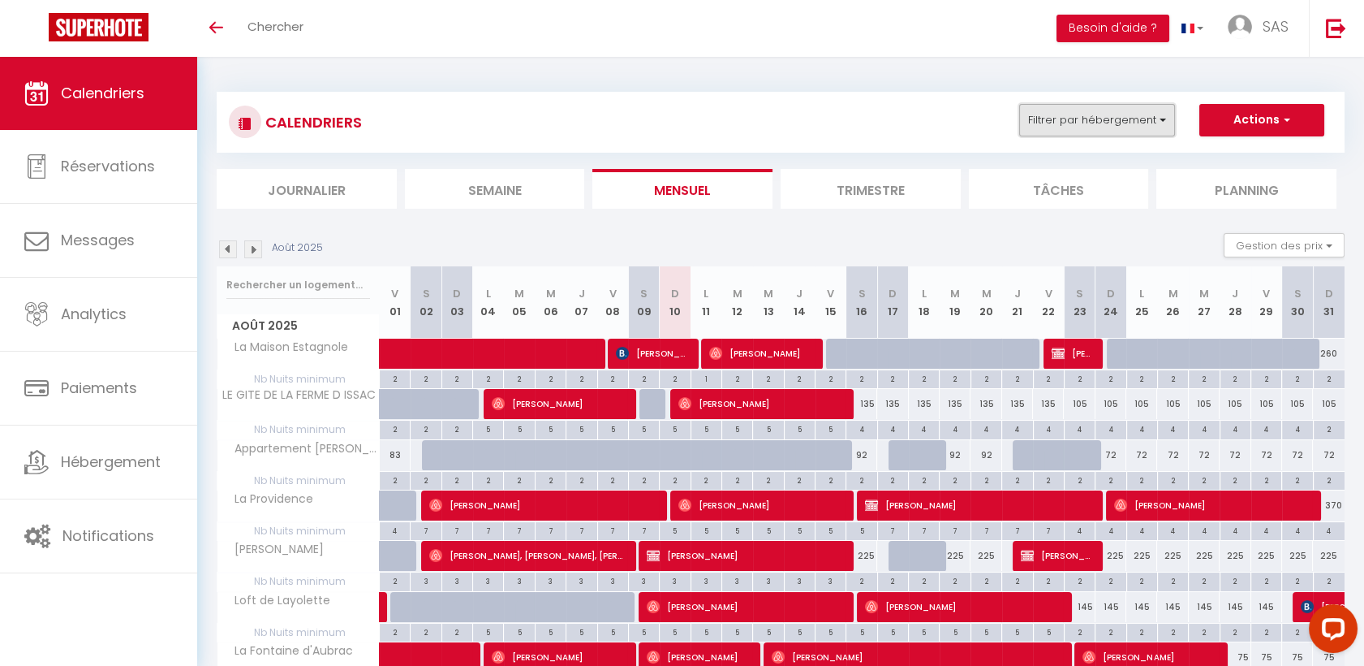
click at [1046, 110] on button "Filtrer par hébergement" at bounding box center [1097, 120] width 156 height 32
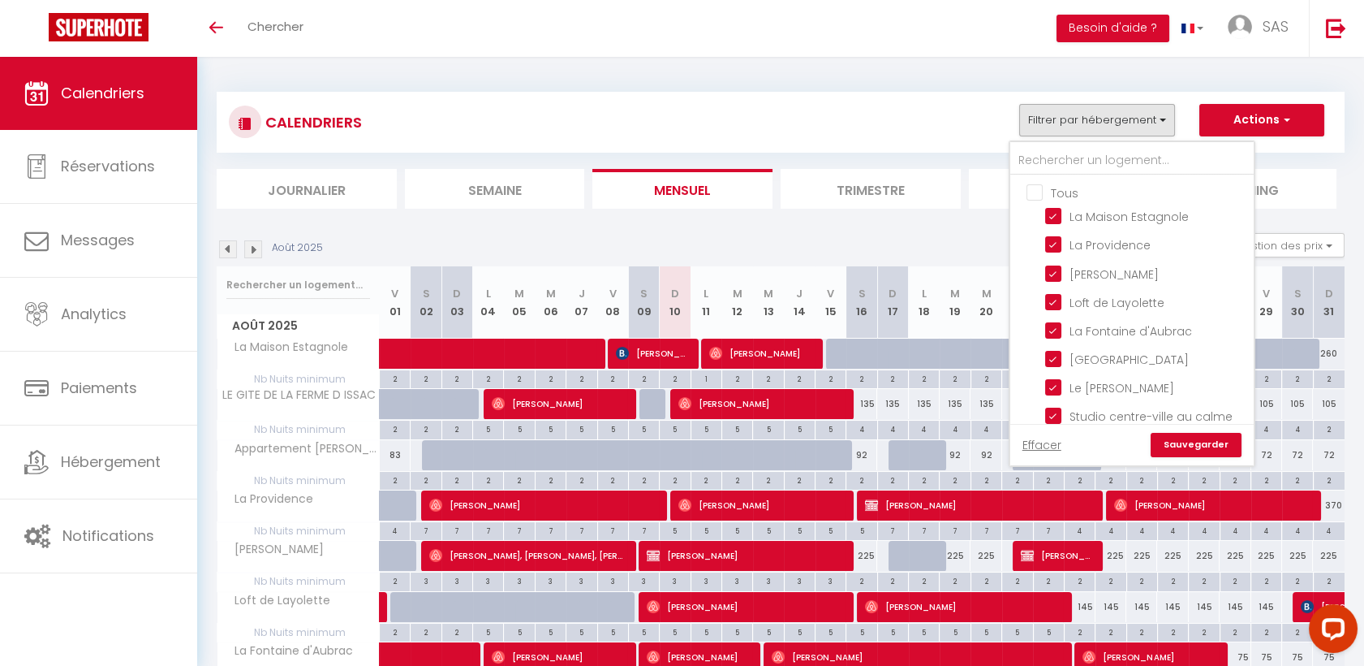
click at [519, 196] on li "Semaine" at bounding box center [495, 189] width 180 height 40
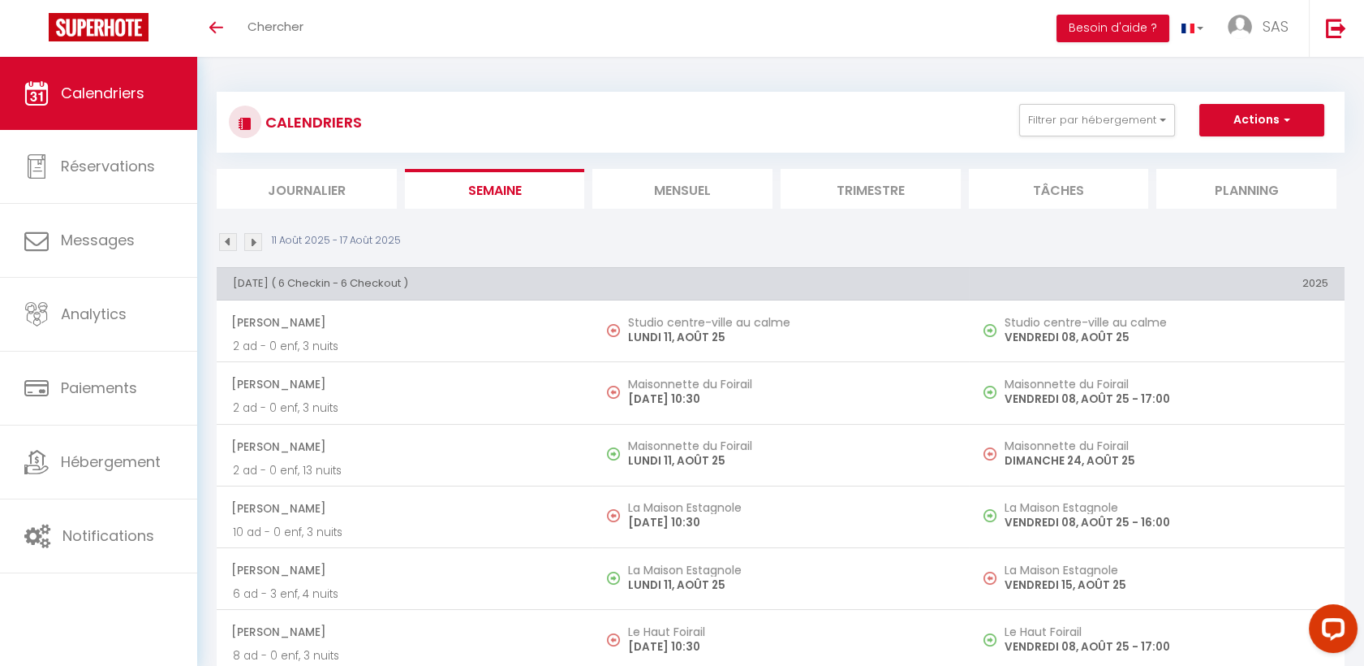
click at [260, 243] on img at bounding box center [253, 242] width 18 height 18
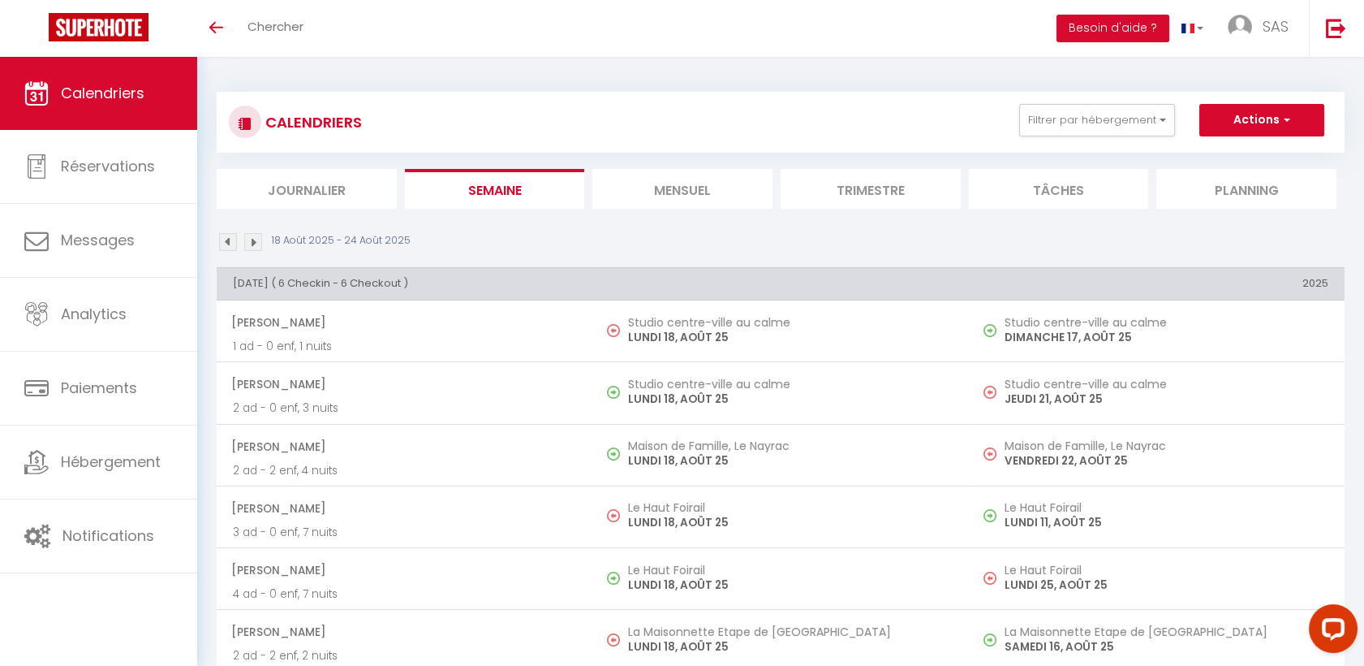
click at [227, 236] on img at bounding box center [228, 242] width 18 height 18
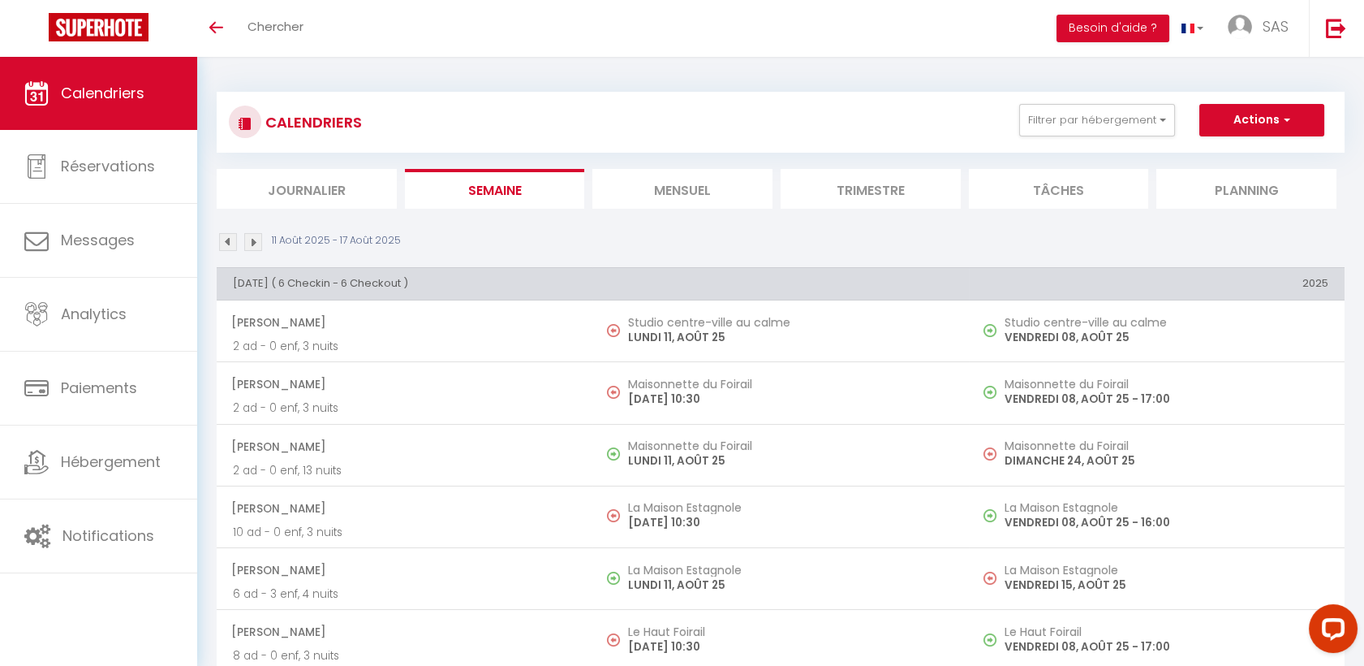
click at [251, 245] on img at bounding box center [253, 242] width 18 height 18
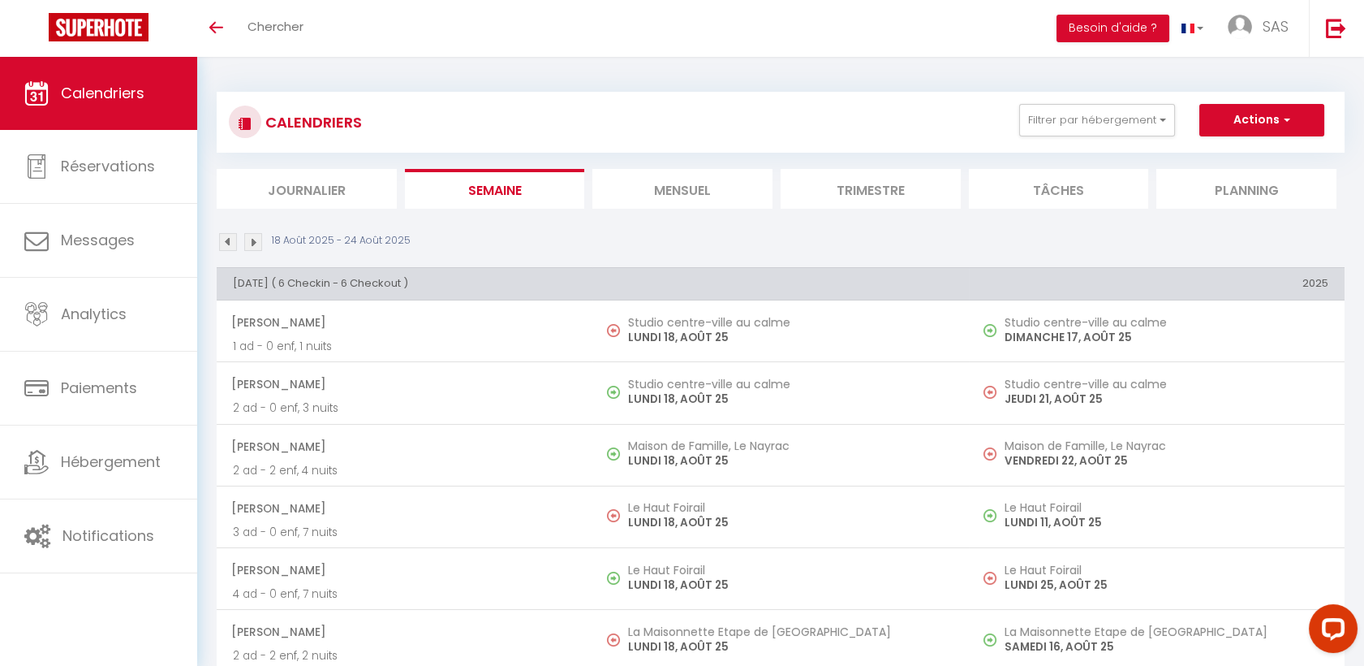
click at [224, 239] on img at bounding box center [228, 242] width 18 height 18
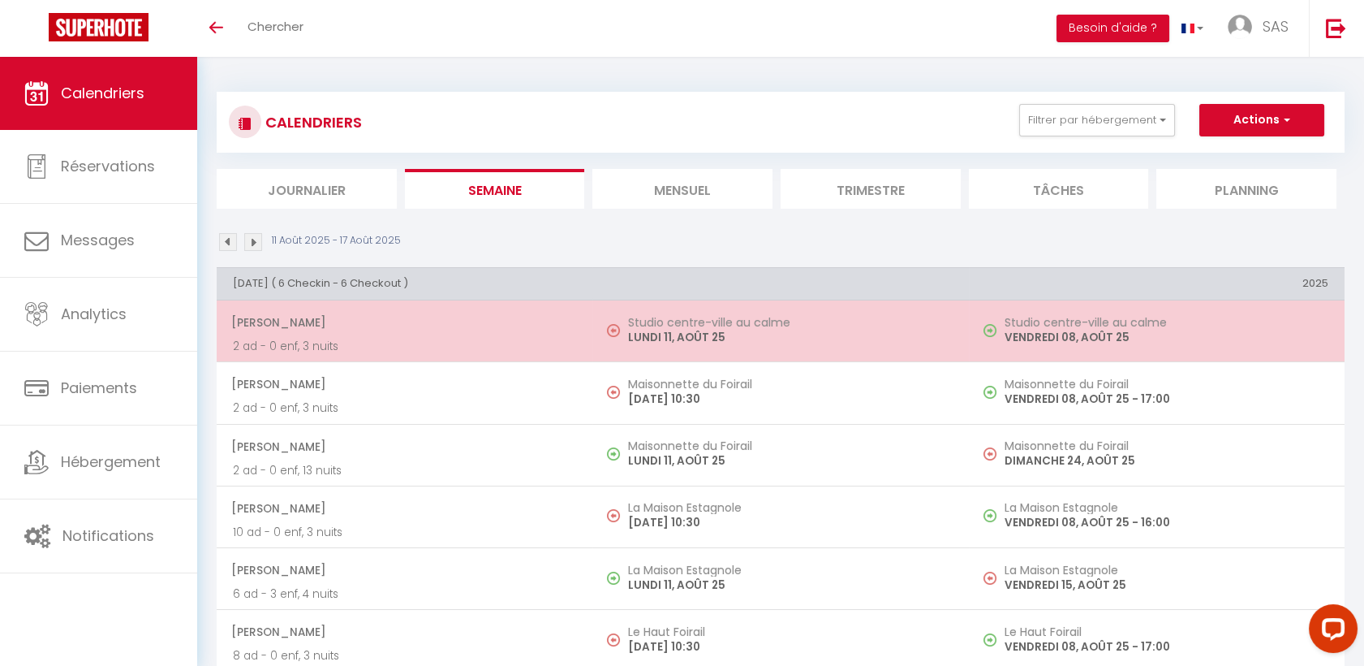
click at [410, 348] on p "2 ad - 0 enf, 3 nuits" at bounding box center [404, 346] width 343 height 17
select select "OK"
select select "0"
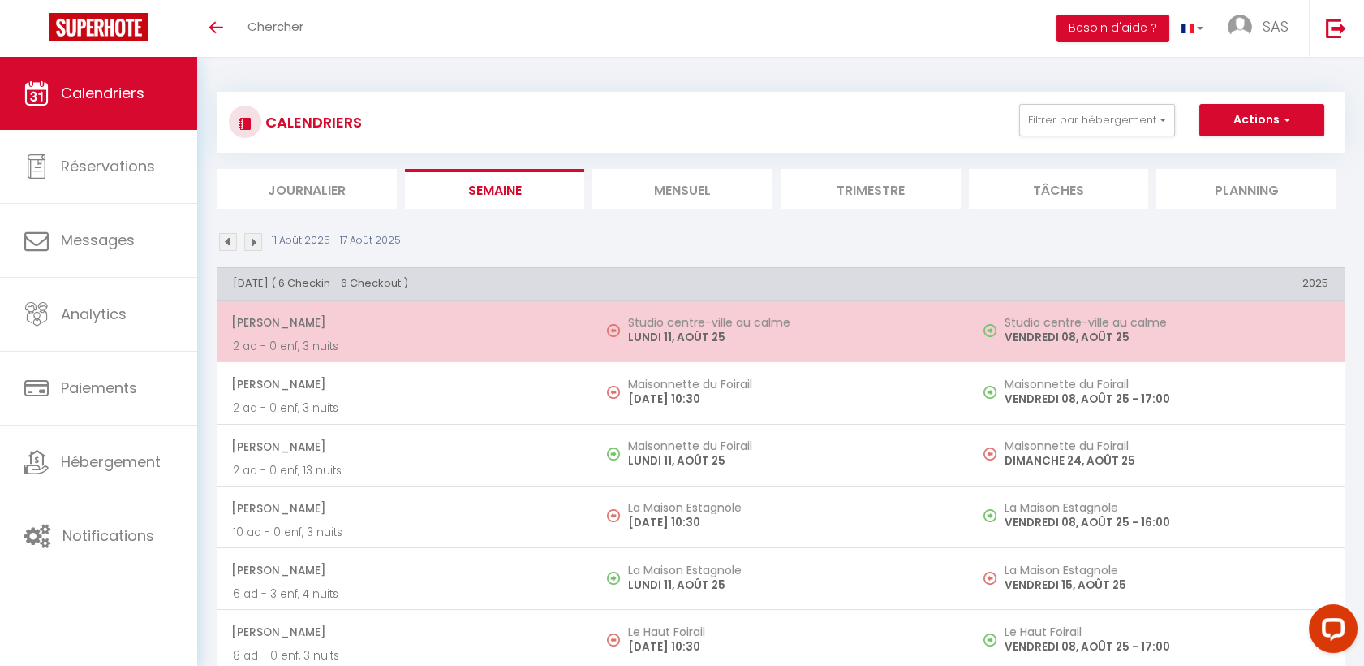
select select "1"
select select
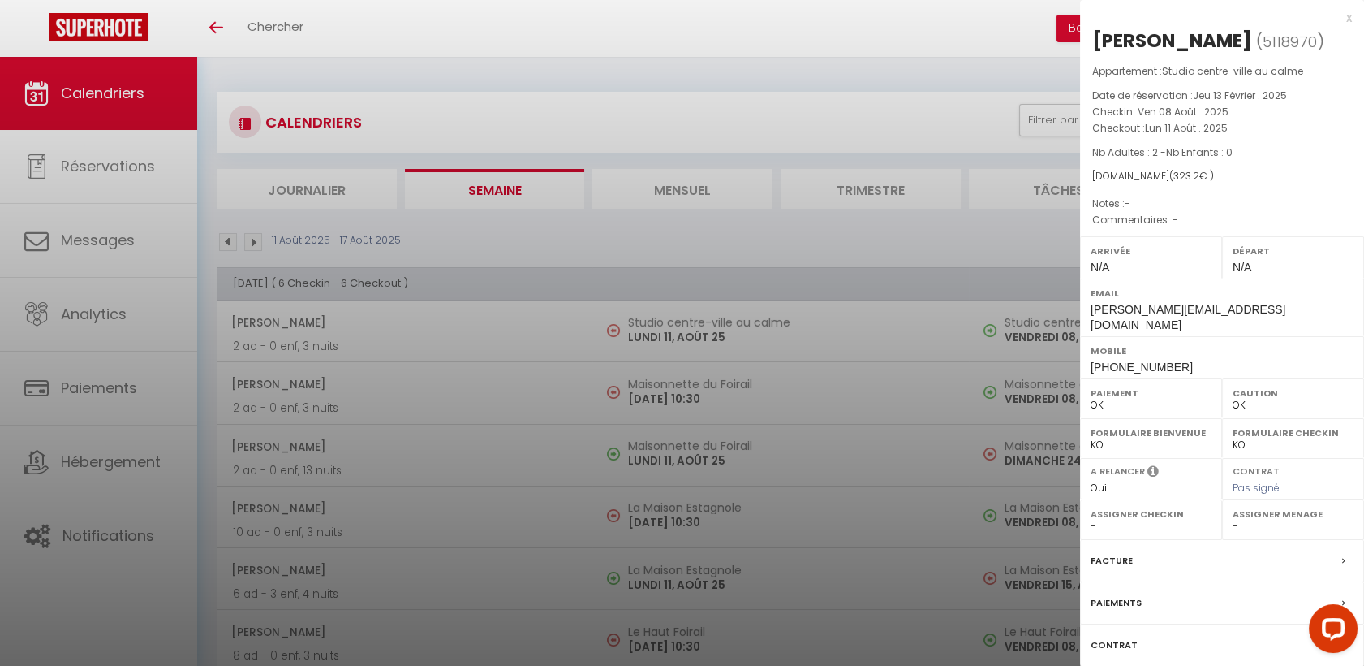
select select "40902"
click at [471, 352] on div at bounding box center [682, 333] width 1364 height 666
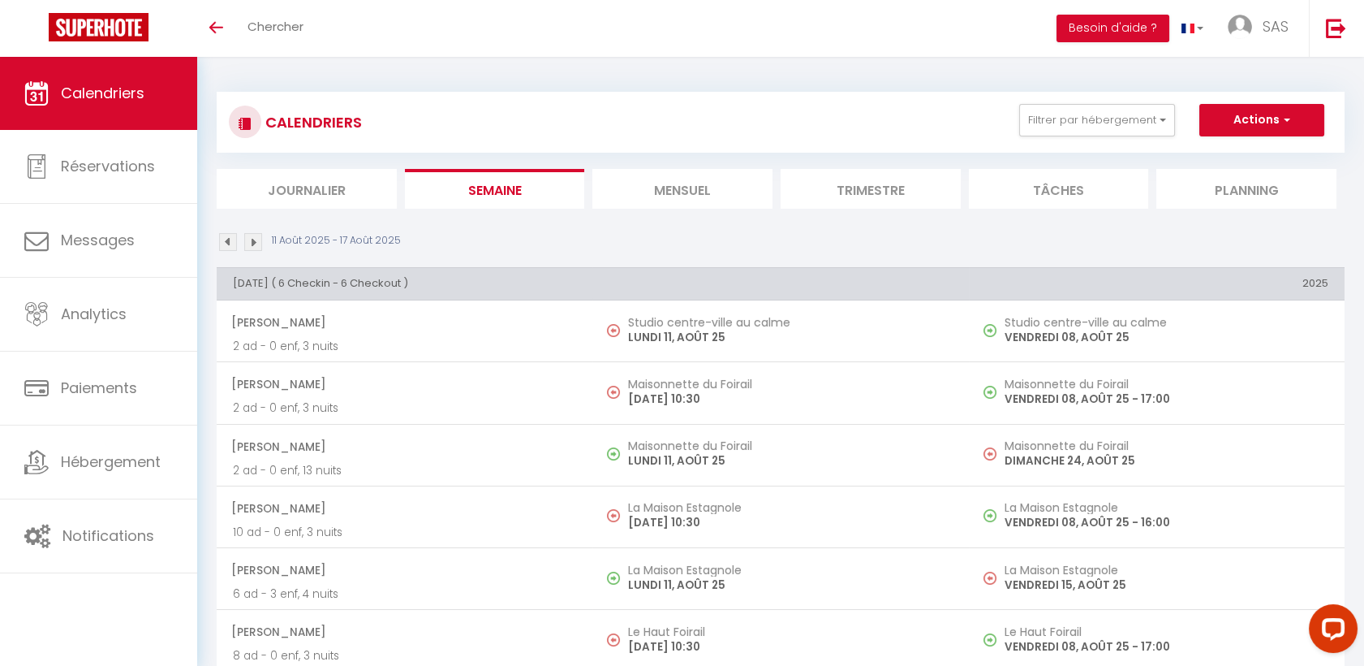
scroll to position [90, 0]
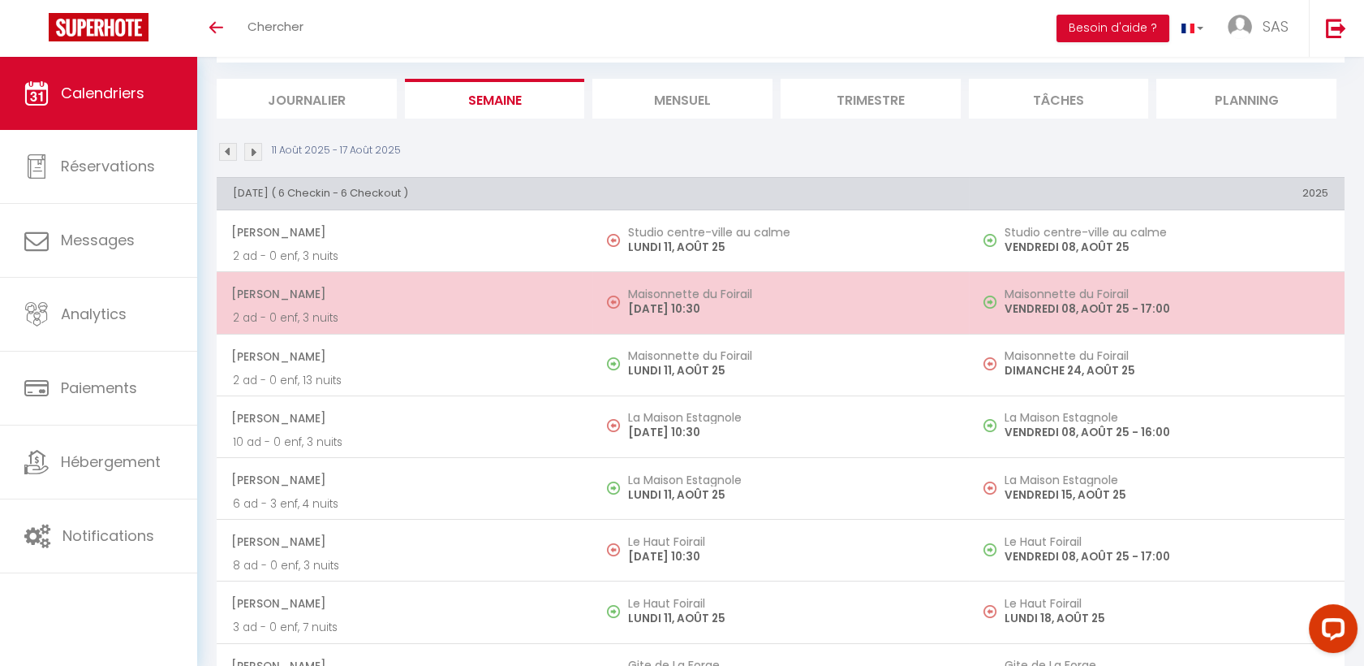
click at [472, 313] on p "2 ad - 0 enf, 3 nuits" at bounding box center [404, 317] width 343 height 17
select select "KO"
select select
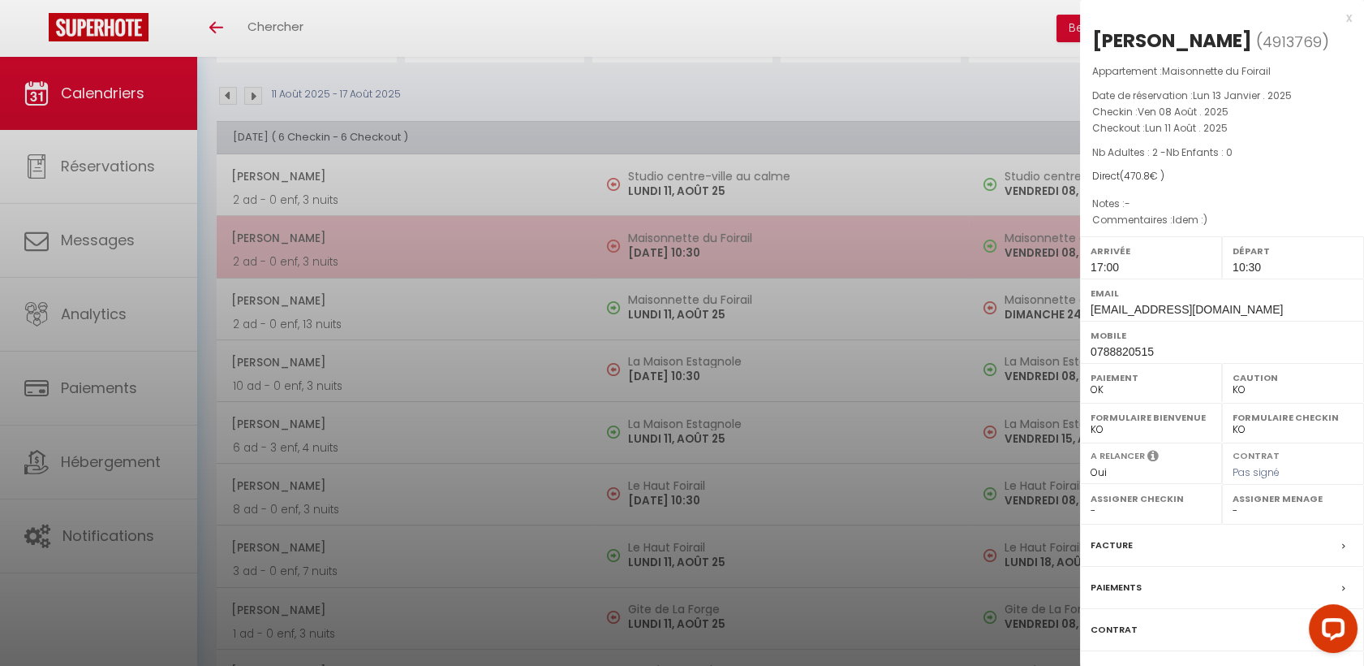
scroll to position [180, 0]
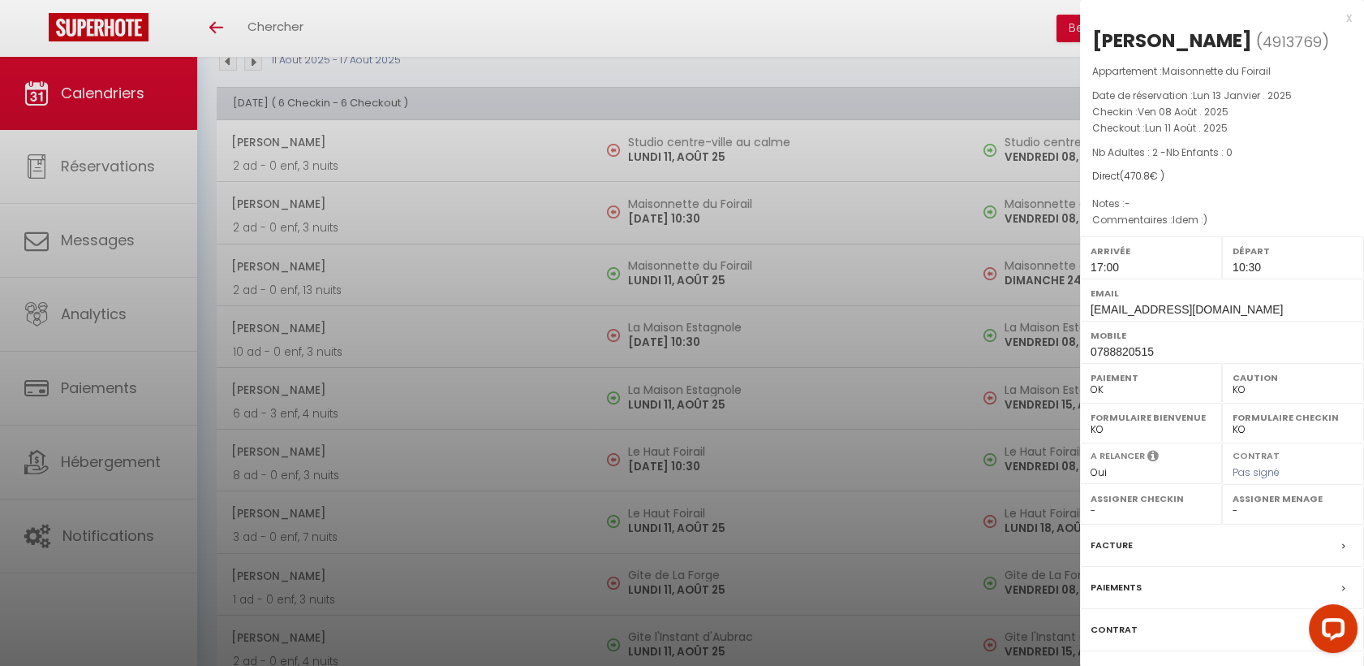
click at [467, 276] on div at bounding box center [682, 333] width 1364 height 666
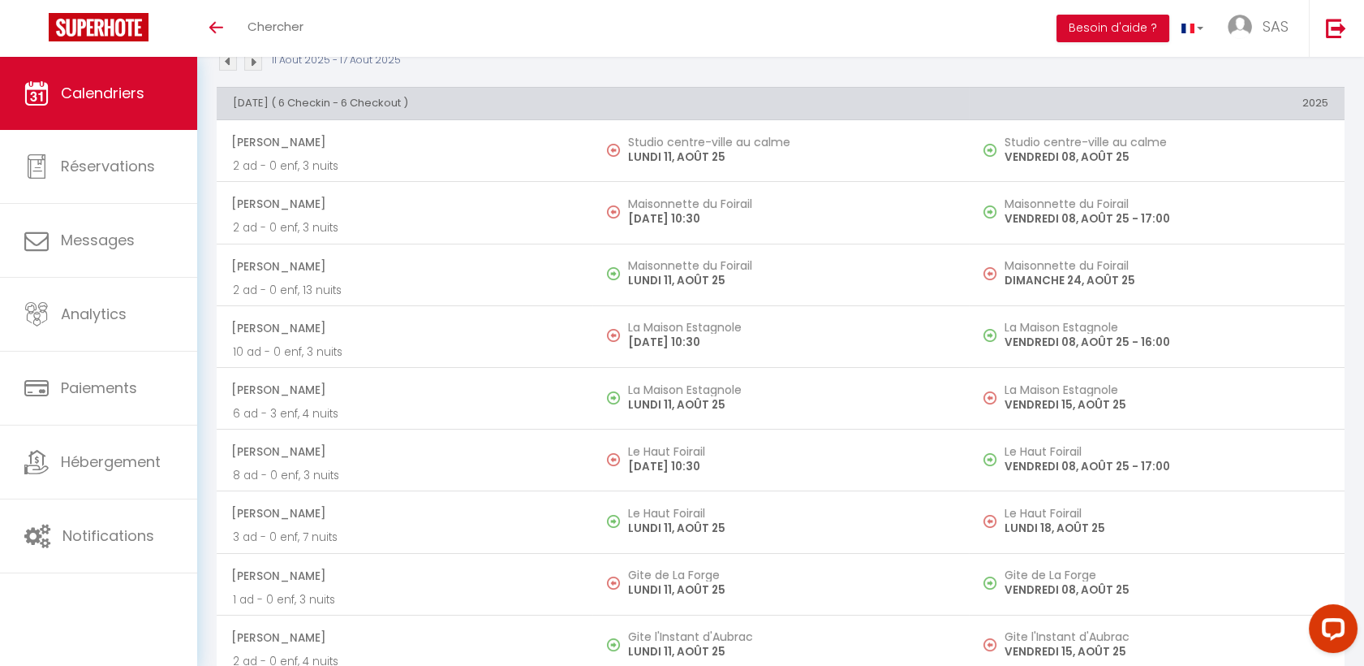
click at [467, 276] on span "[PERSON_NAME]" at bounding box center [403, 266] width 345 height 31
select select "0"
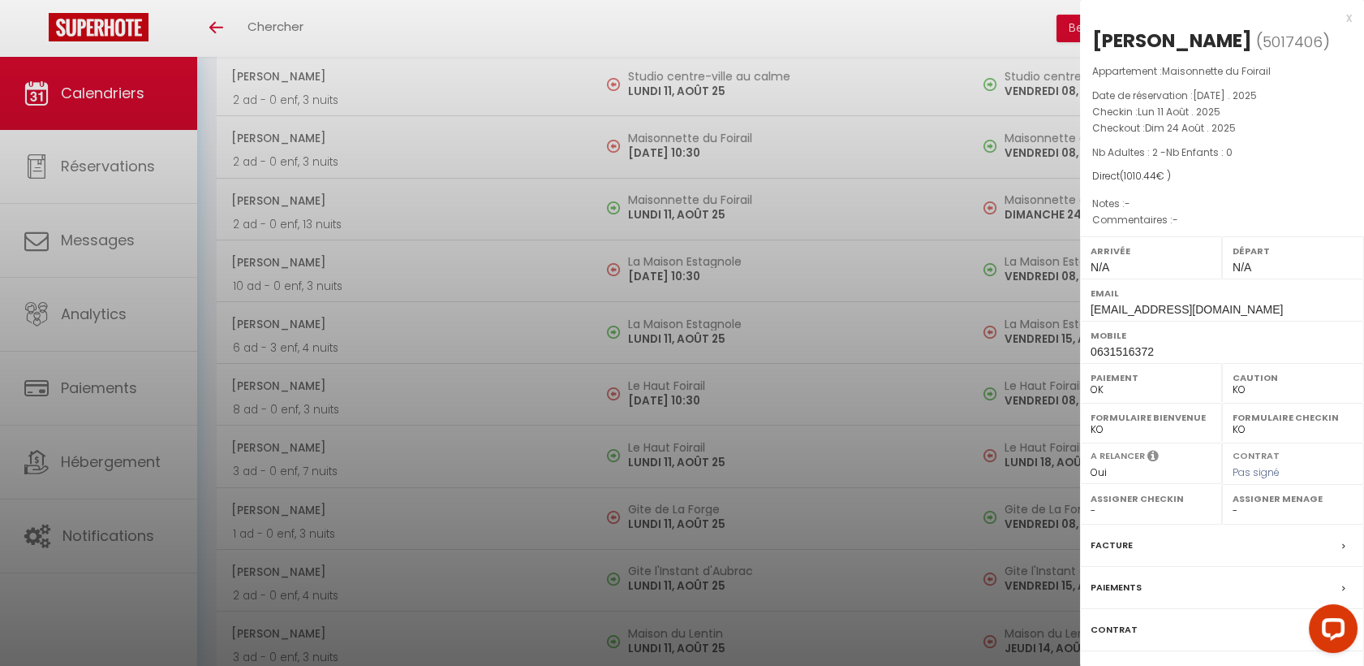
scroll to position [270, 0]
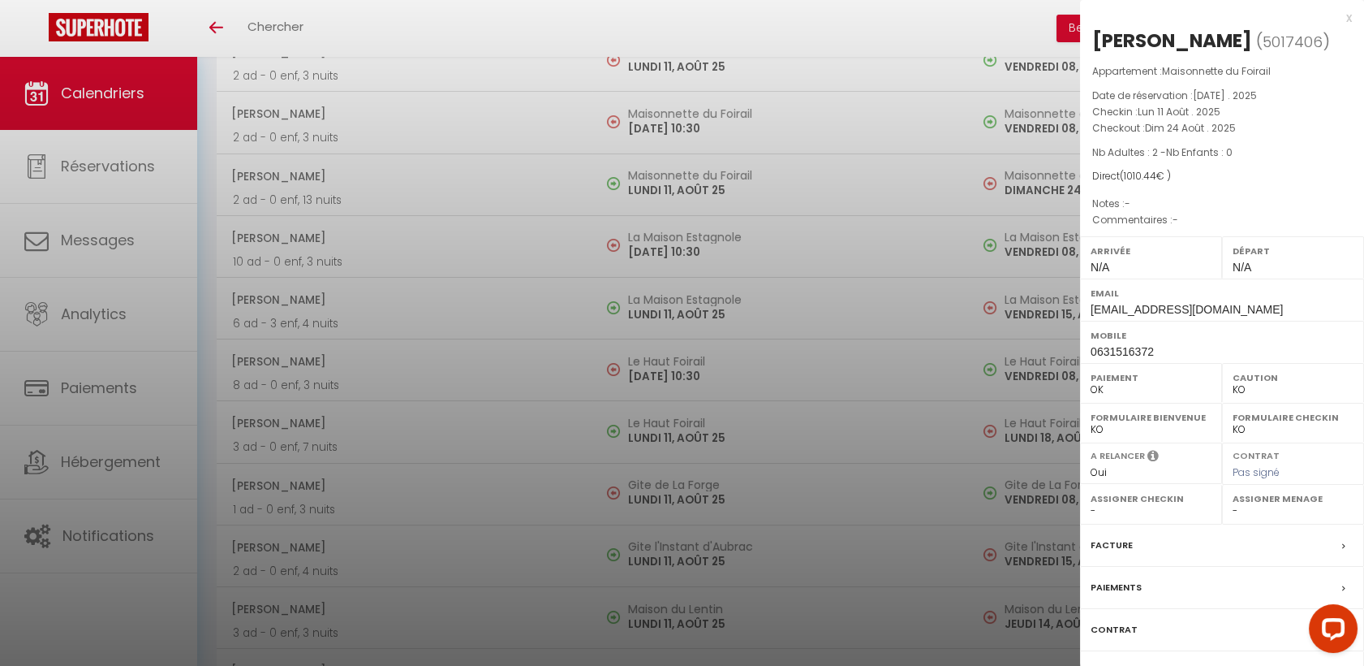
click at [467, 276] on div at bounding box center [682, 333] width 1364 height 666
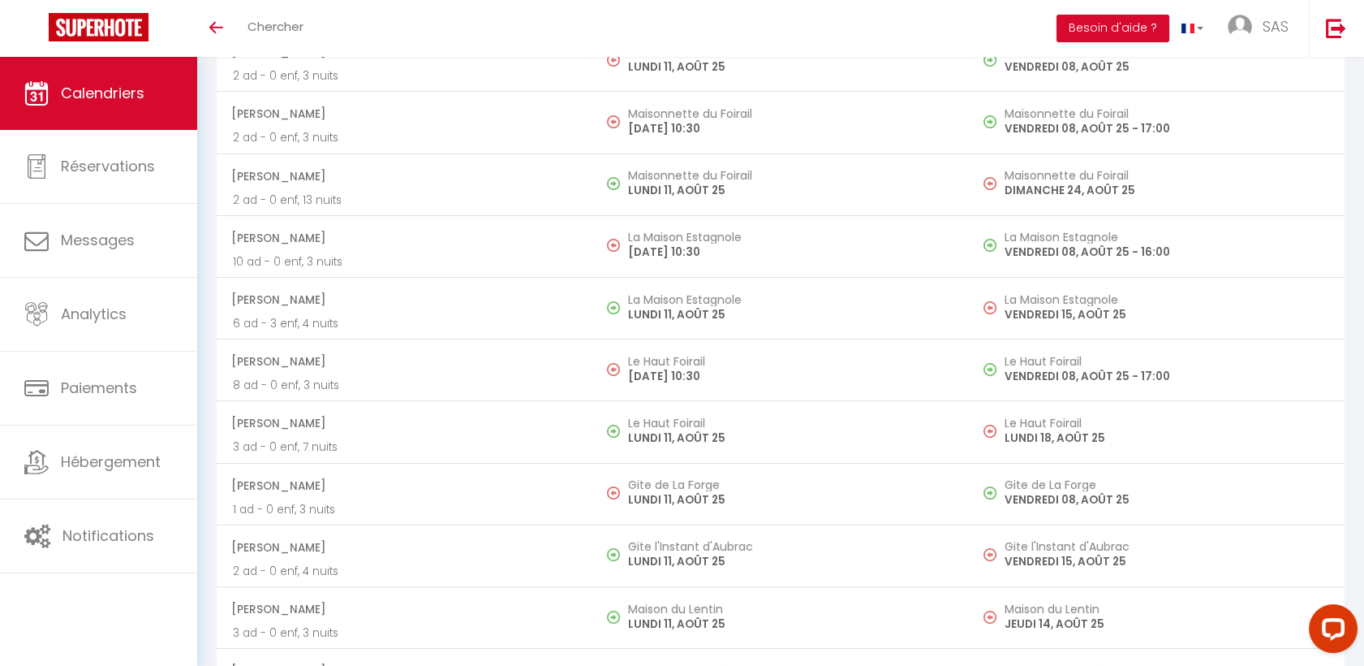
click at [467, 277] on td "[PERSON_NAME] 6 ad - 3 enf, 4 nuits" at bounding box center [405, 308] width 376 height 62
select select "OK"
select select "40902"
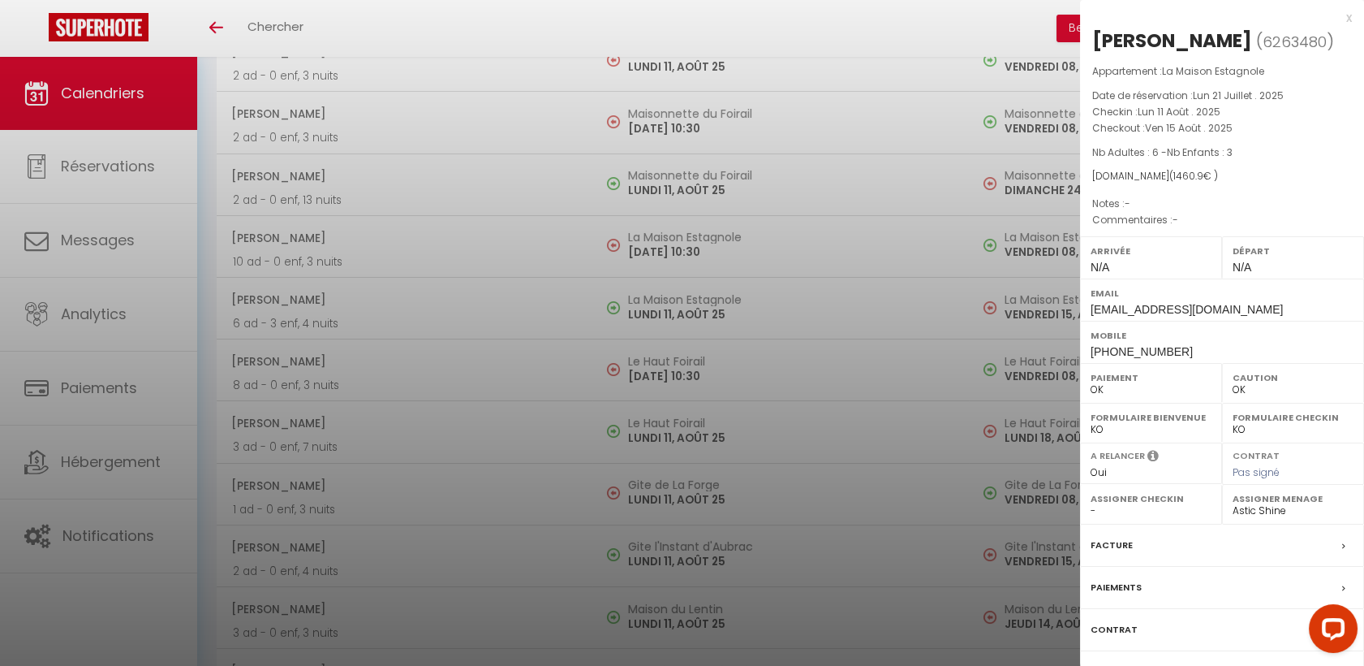
click at [351, 182] on div at bounding box center [682, 333] width 1364 height 666
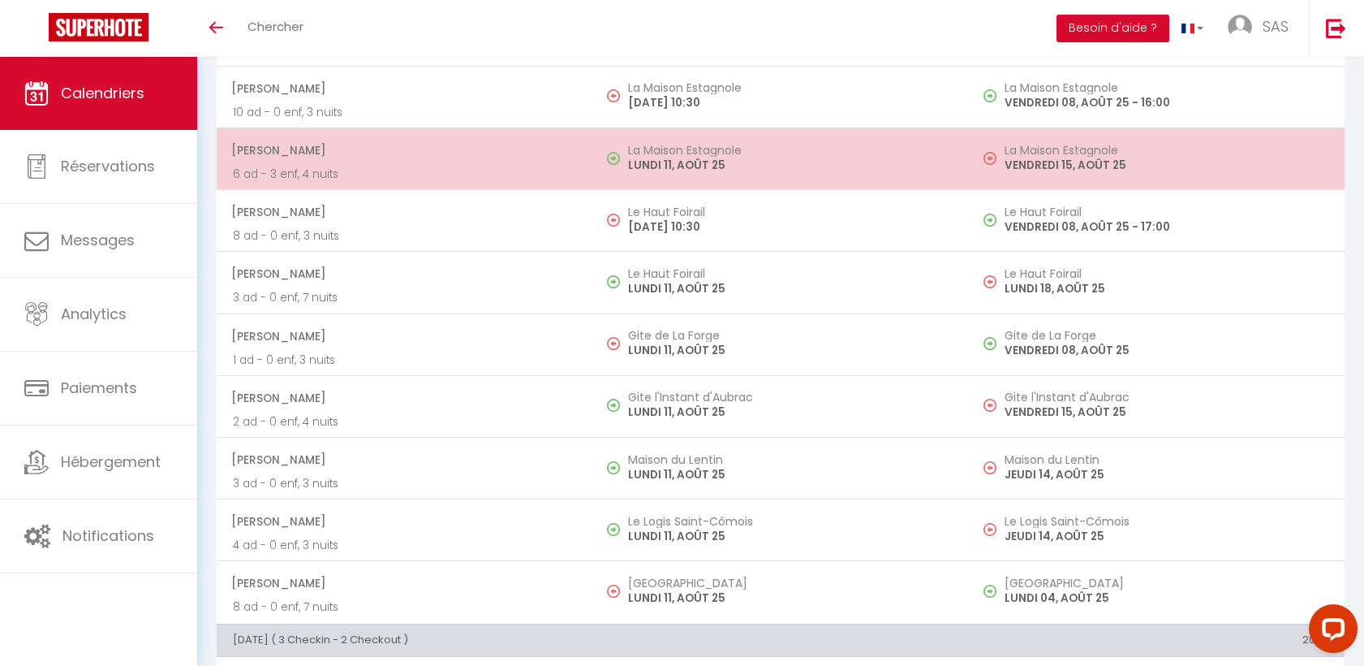
scroll to position [450, 0]
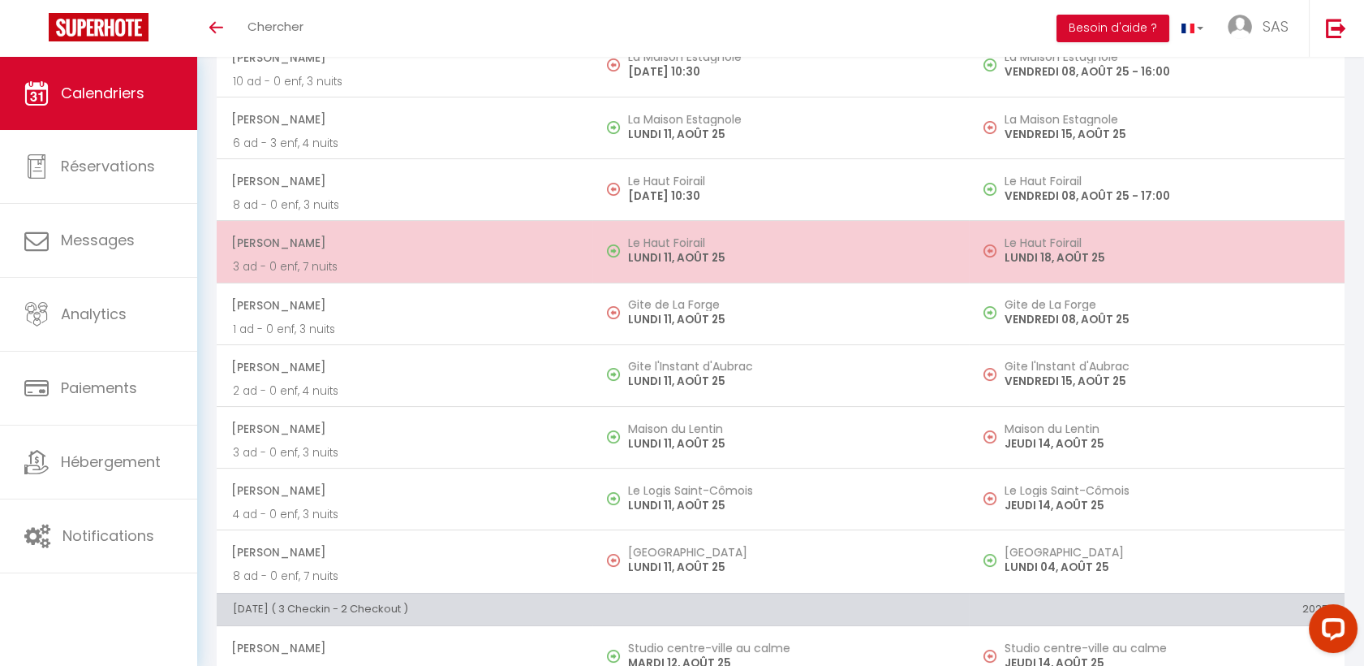
click at [439, 237] on span "[PERSON_NAME]" at bounding box center [403, 242] width 345 height 31
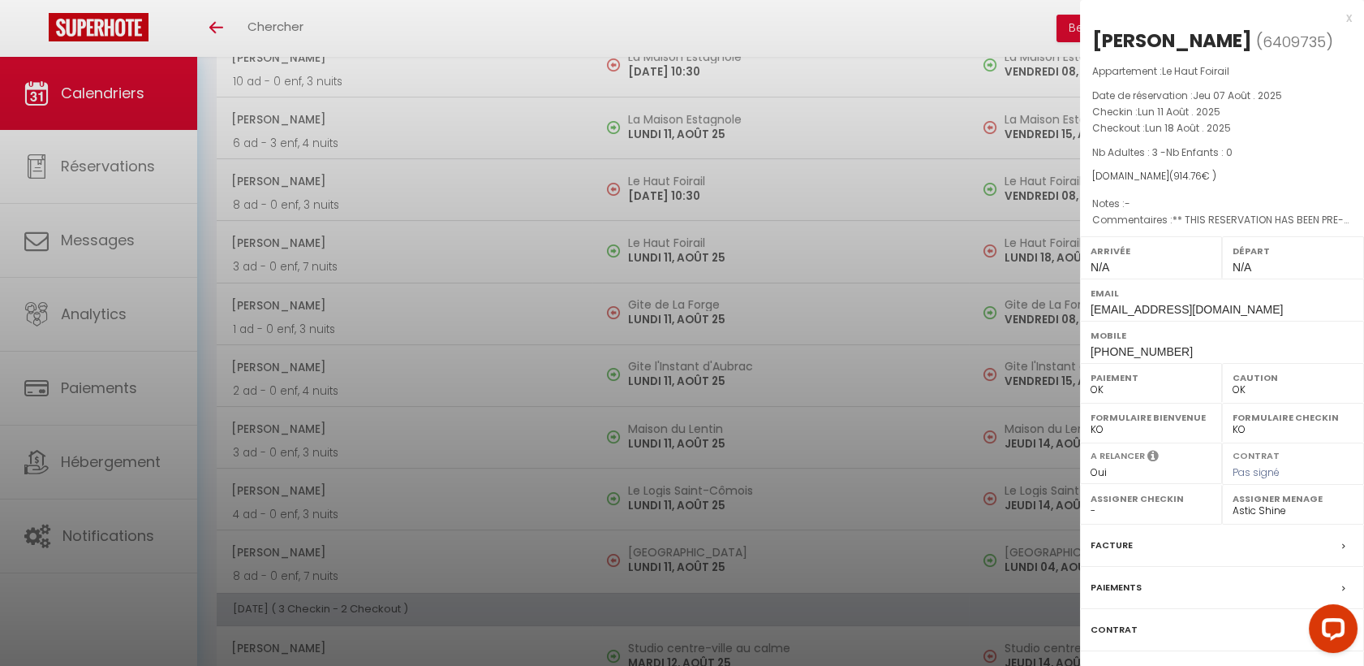
click at [340, 123] on div at bounding box center [682, 333] width 1364 height 666
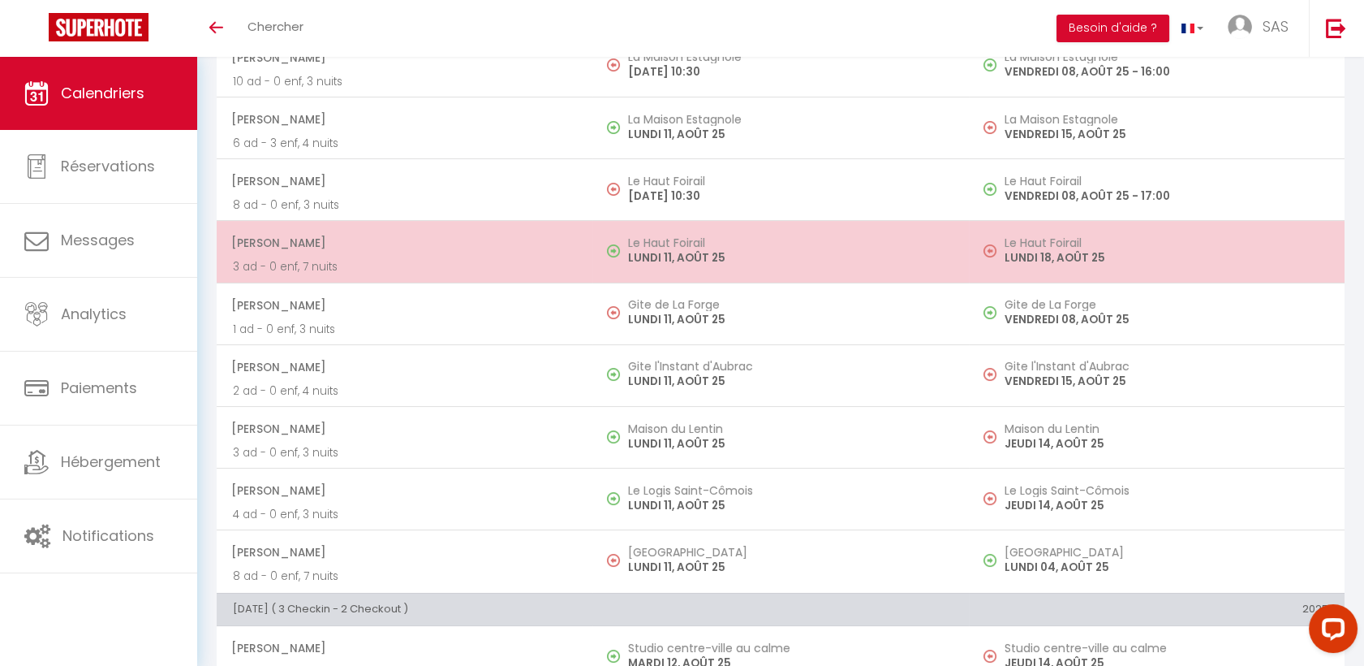
click at [338, 258] on p "3 ad - 0 enf, 7 nuits" at bounding box center [404, 266] width 343 height 17
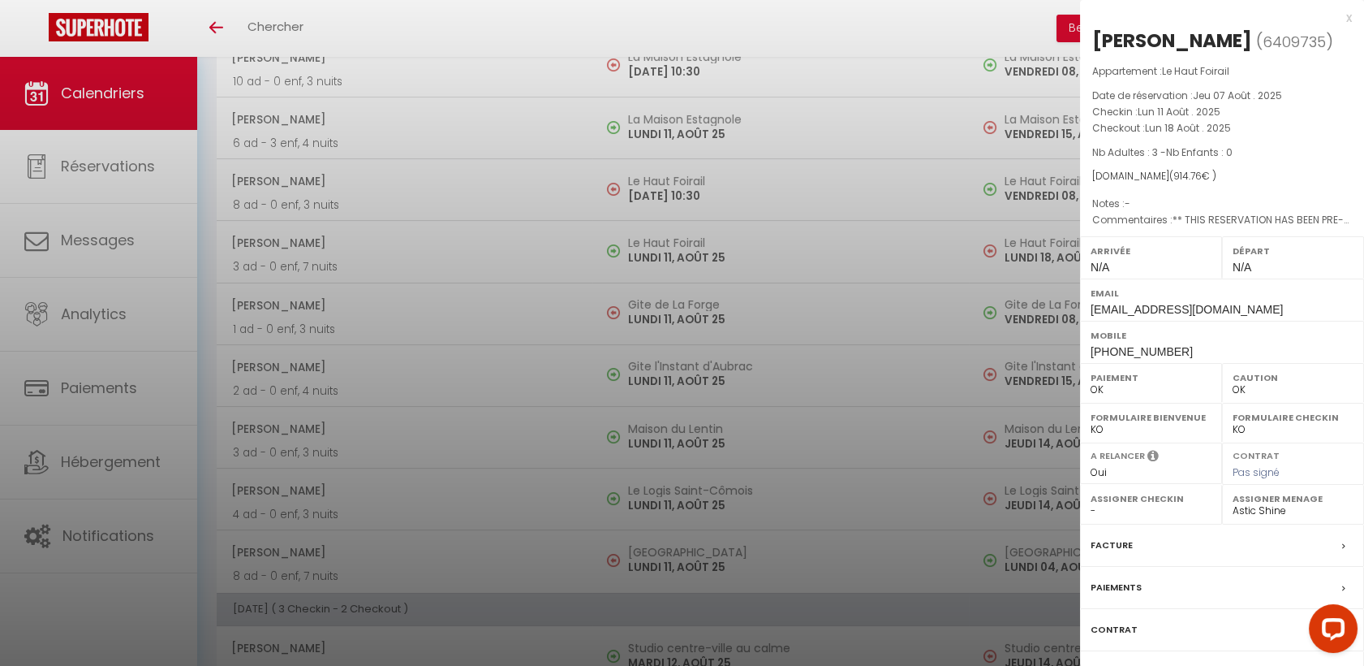
click at [509, 317] on div at bounding box center [682, 333] width 1364 height 666
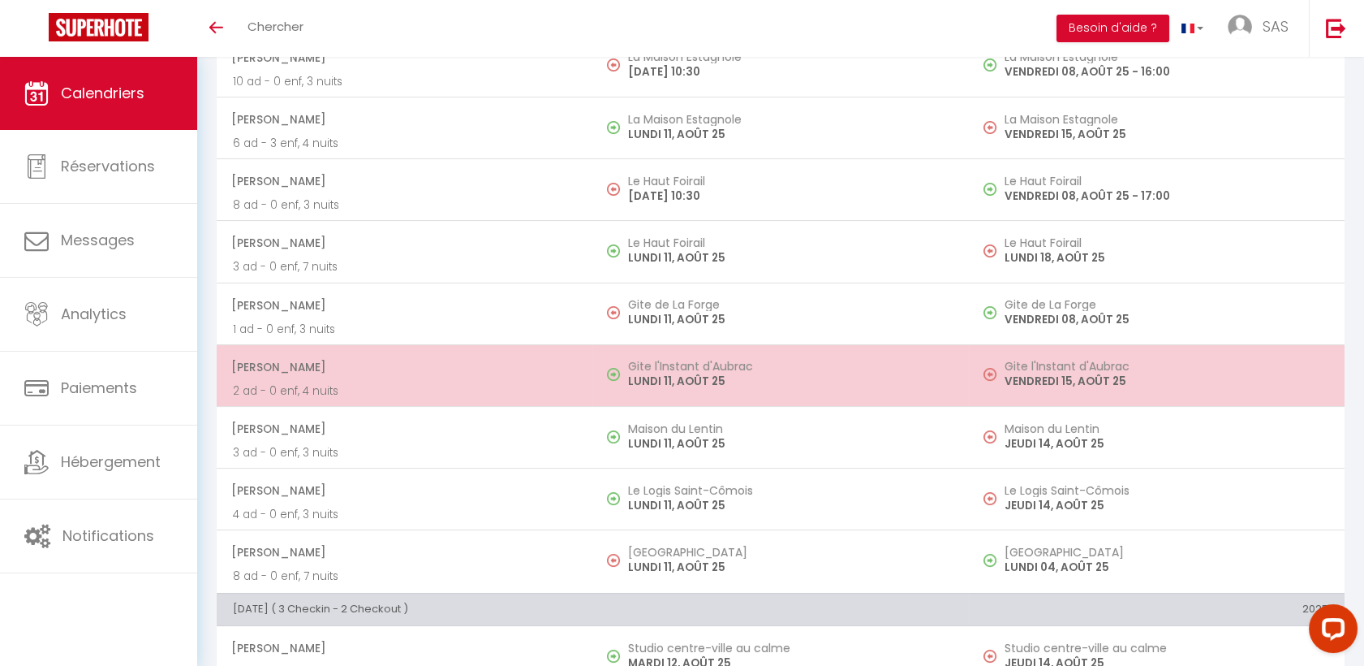
click at [511, 382] on p "2 ad - 0 enf, 4 nuits" at bounding box center [404, 390] width 343 height 17
select select
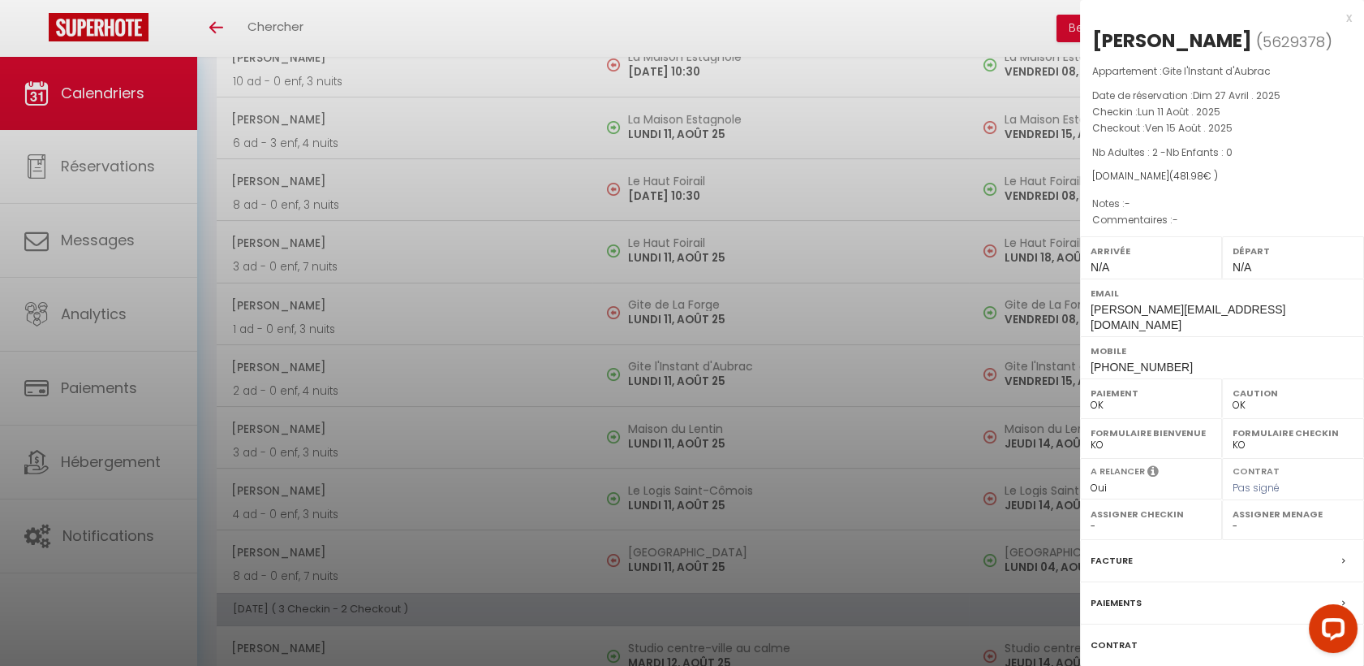
click at [347, 425] on div at bounding box center [682, 333] width 1364 height 666
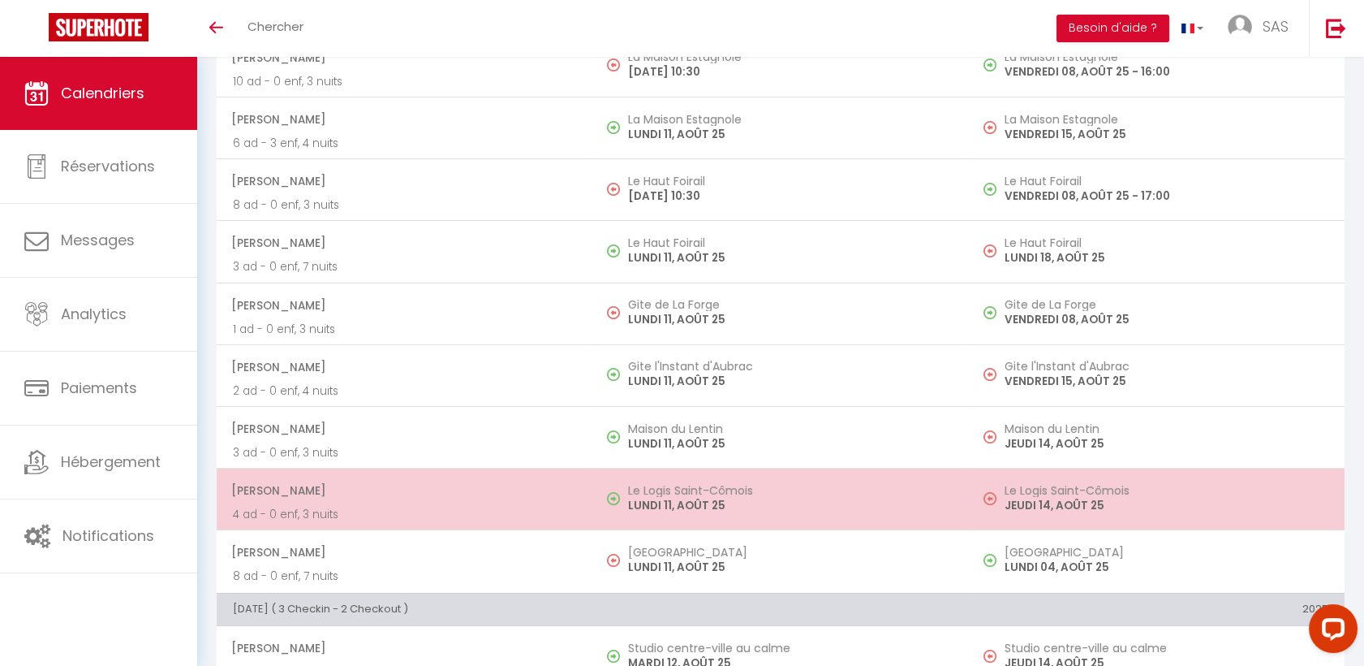
click at [320, 510] on p "4 ad - 0 enf, 3 nuits" at bounding box center [404, 514] width 343 height 17
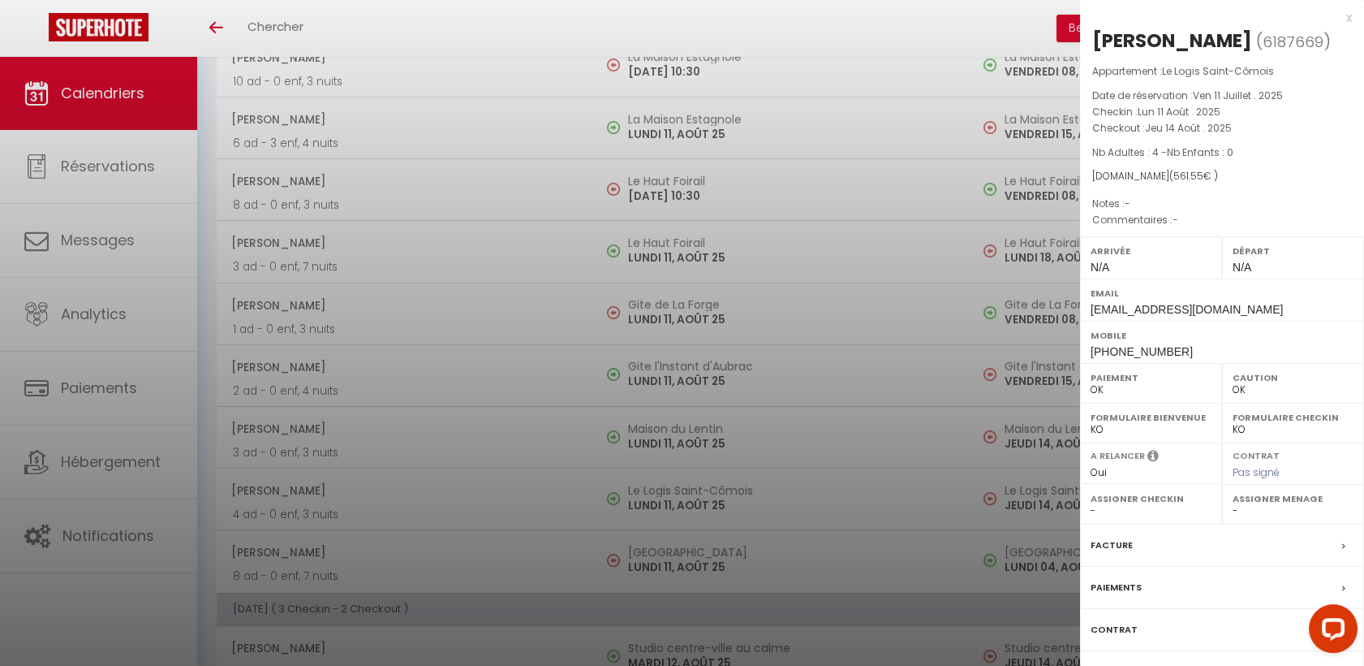
click at [403, 295] on div at bounding box center [682, 333] width 1364 height 666
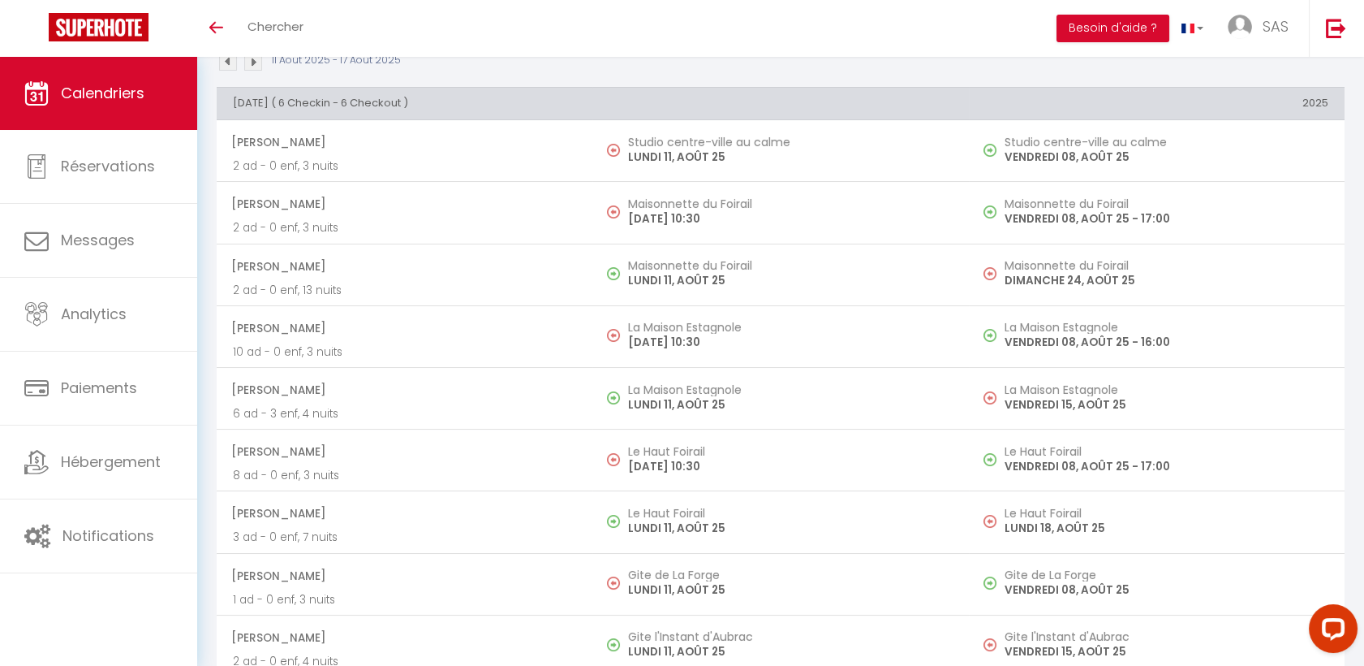
scroll to position [0, 0]
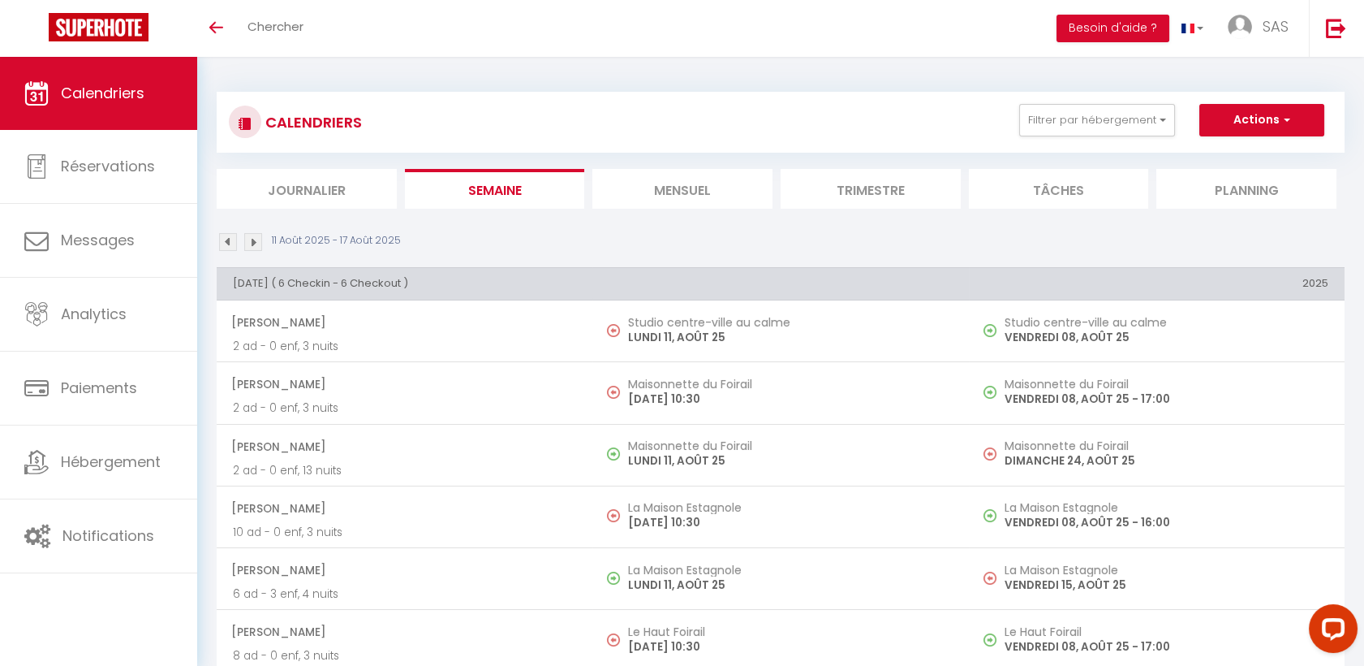
click at [230, 241] on img at bounding box center [228, 242] width 18 height 18
click at [251, 239] on img at bounding box center [253, 242] width 18 height 18
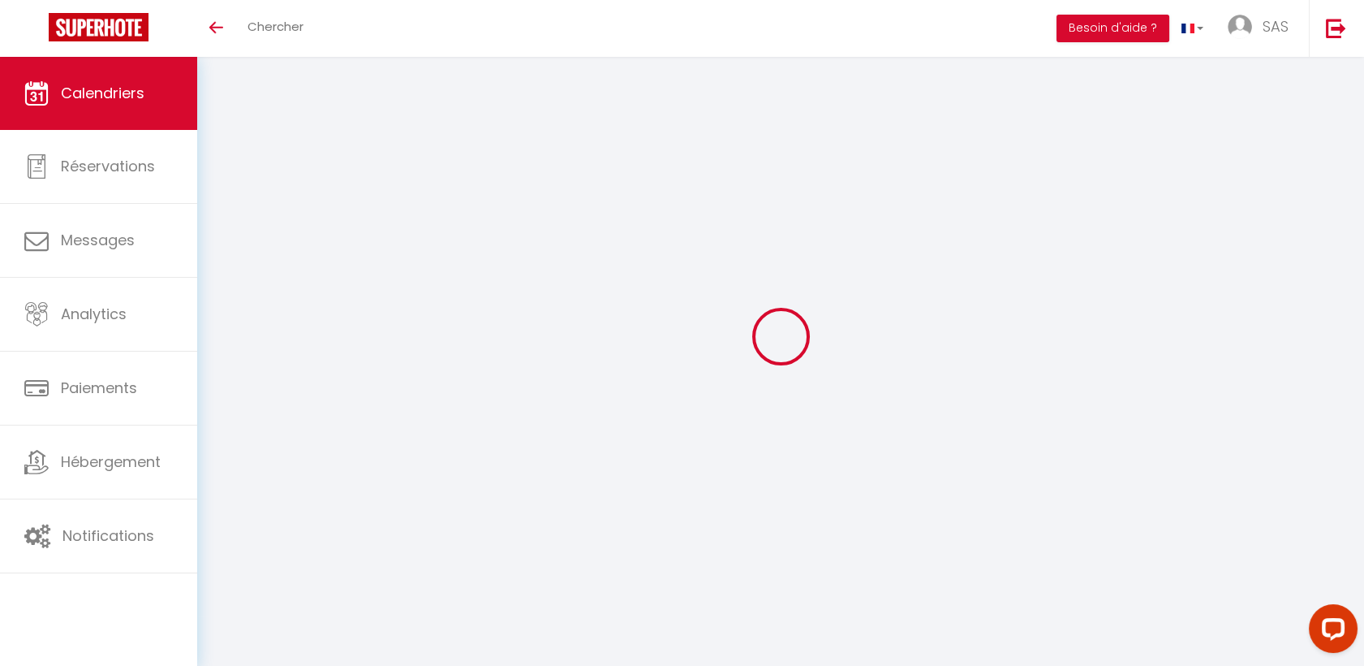
select select "0"
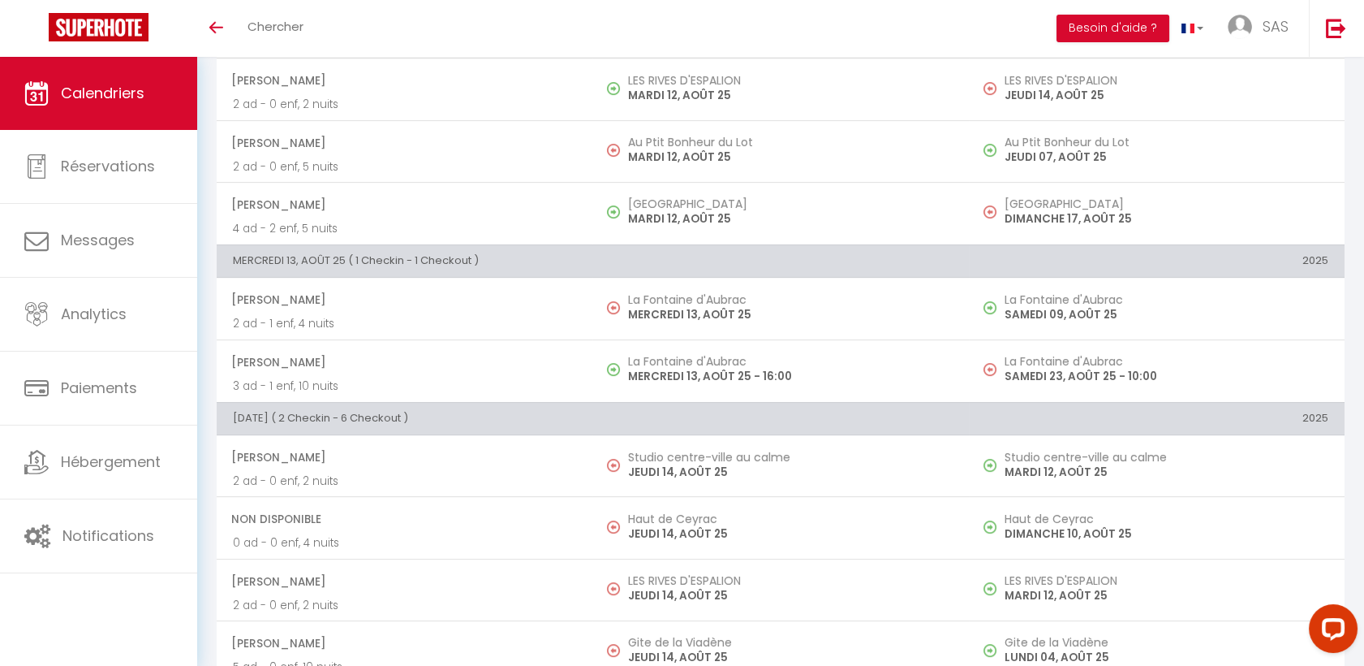
scroll to position [1172, 0]
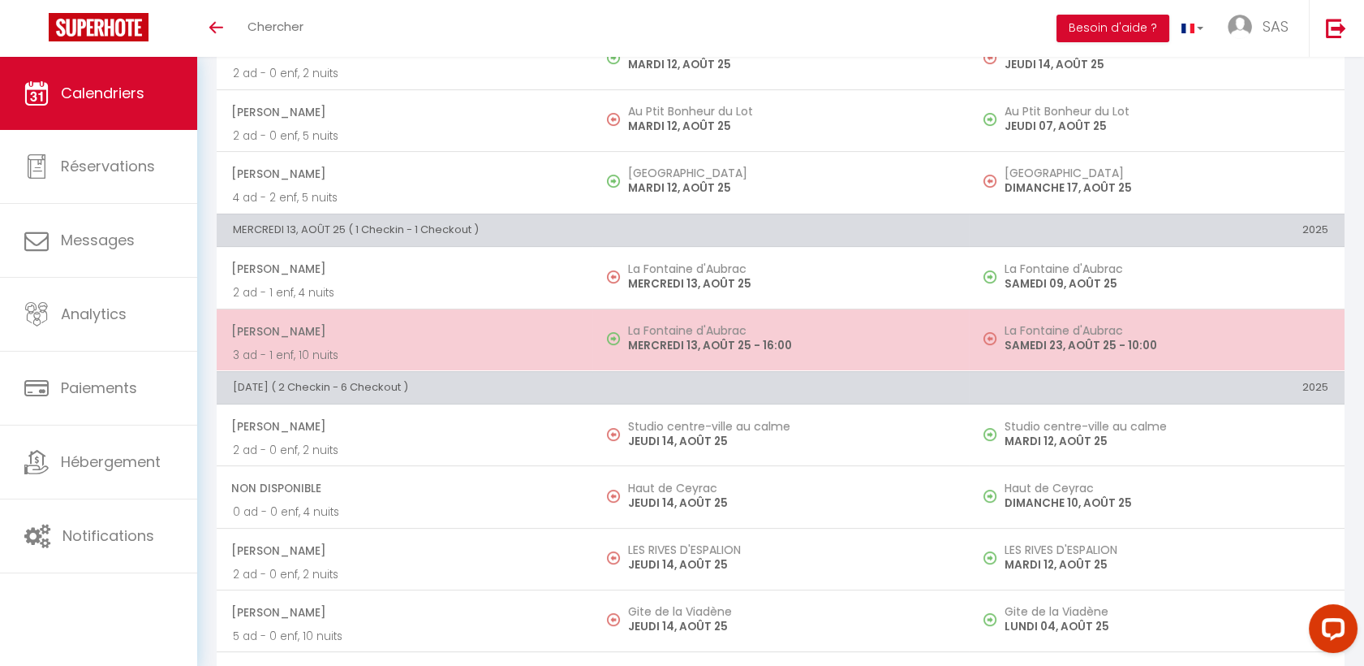
click at [364, 341] on span "[PERSON_NAME]" at bounding box center [403, 331] width 345 height 31
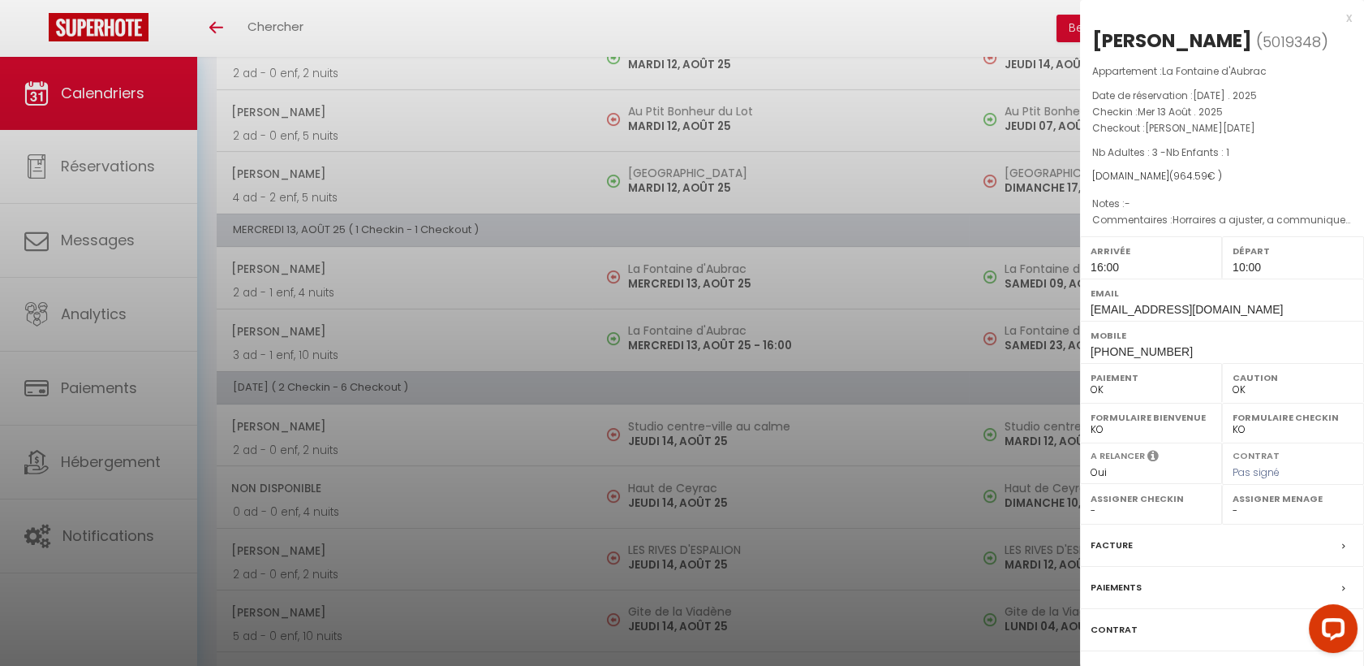
click at [364, 340] on div at bounding box center [682, 333] width 1364 height 666
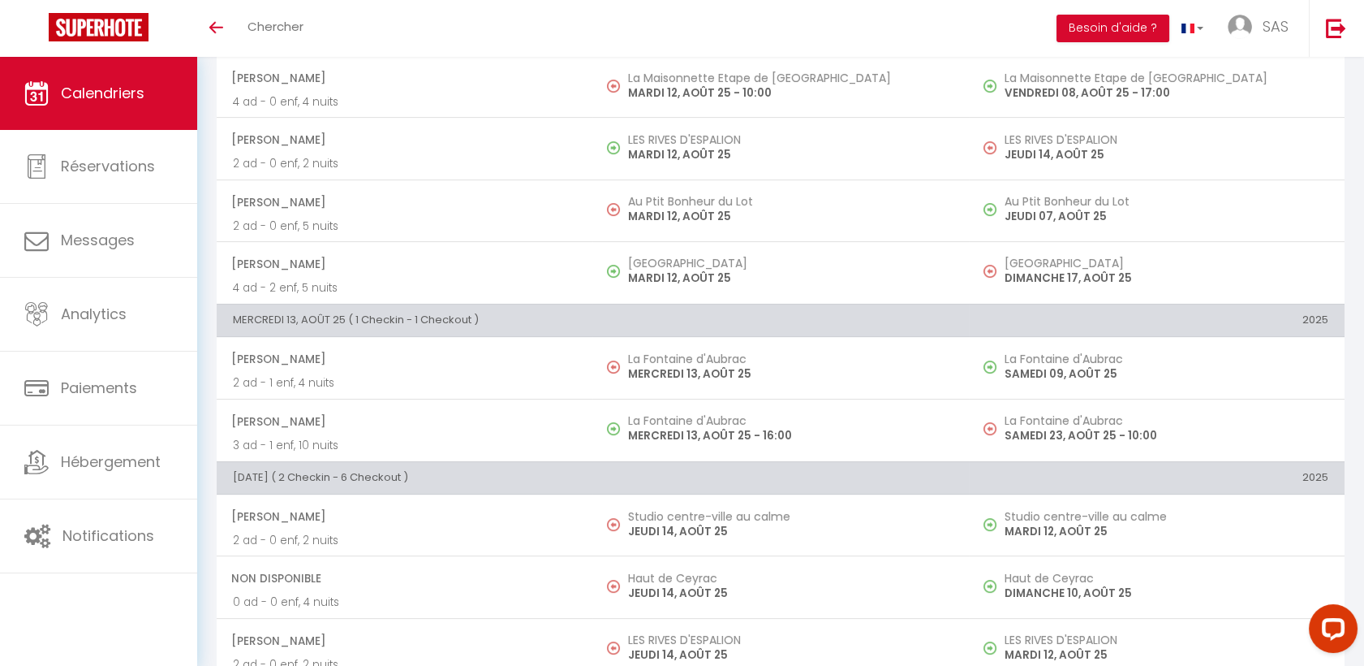
scroll to position [992, 0]
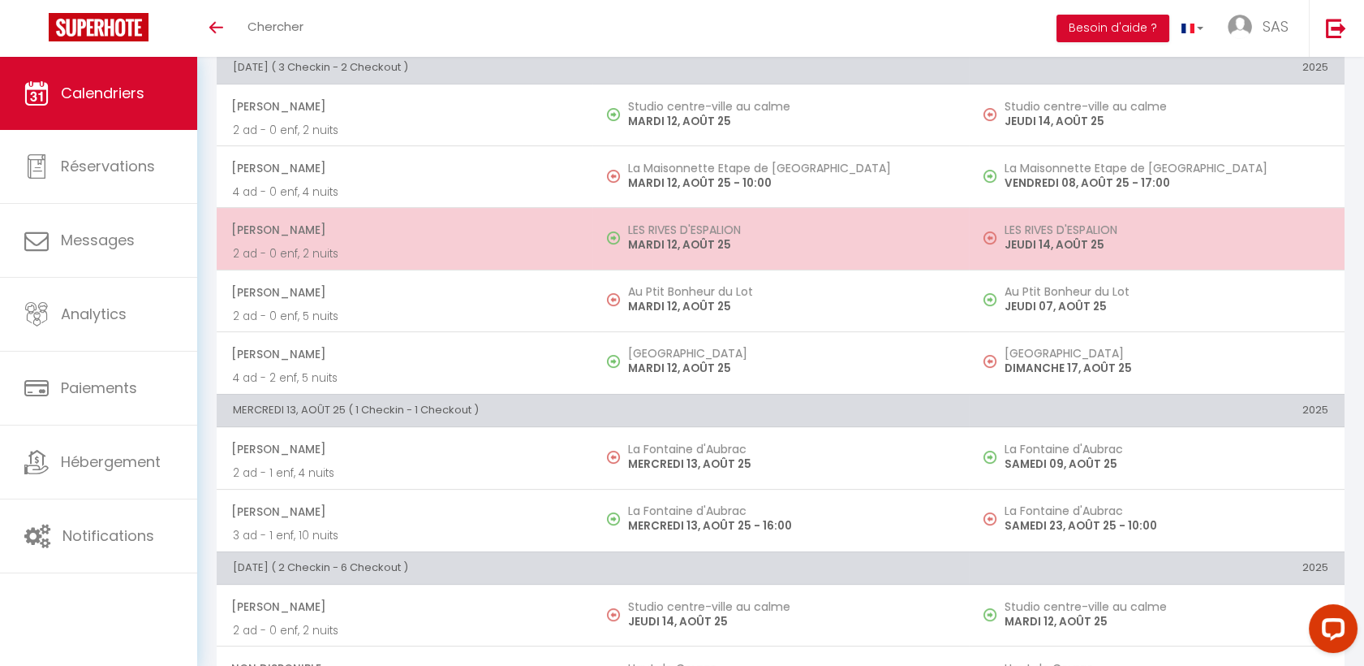
click at [354, 249] on p "2 ad - 0 enf, 2 nuits" at bounding box center [404, 253] width 343 height 17
select select "0"
select select "40902"
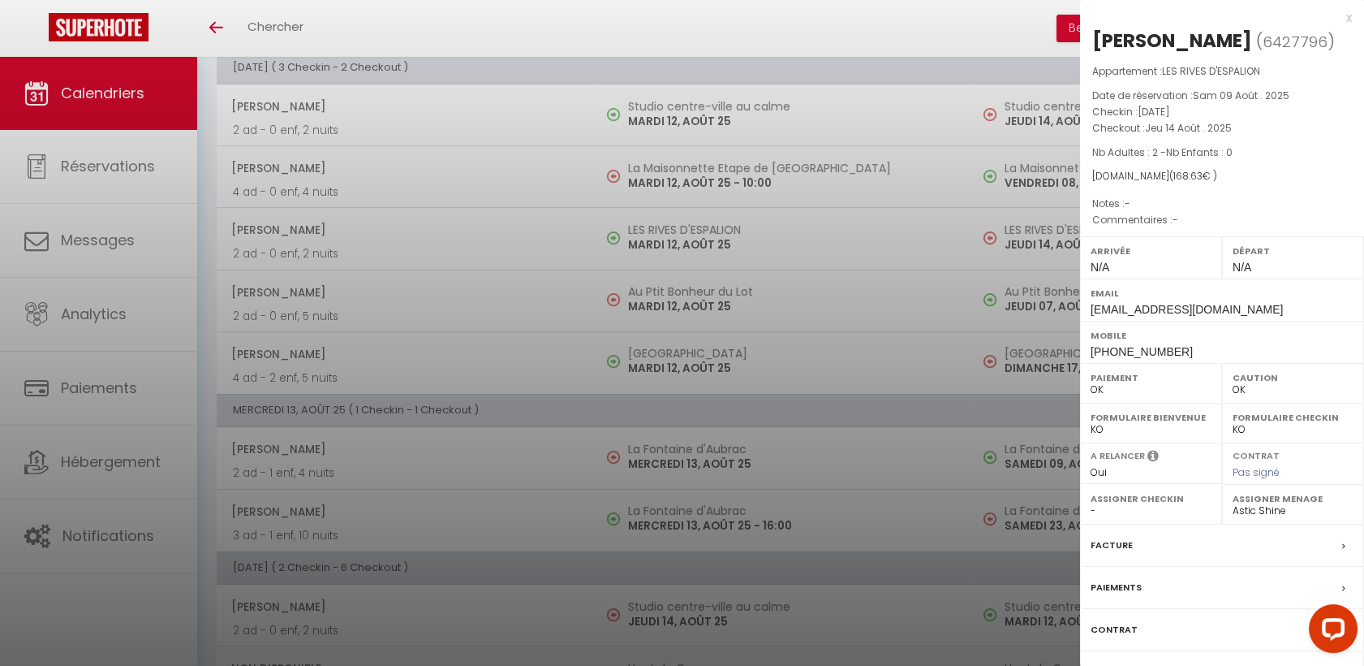
click at [355, 308] on div at bounding box center [682, 333] width 1364 height 666
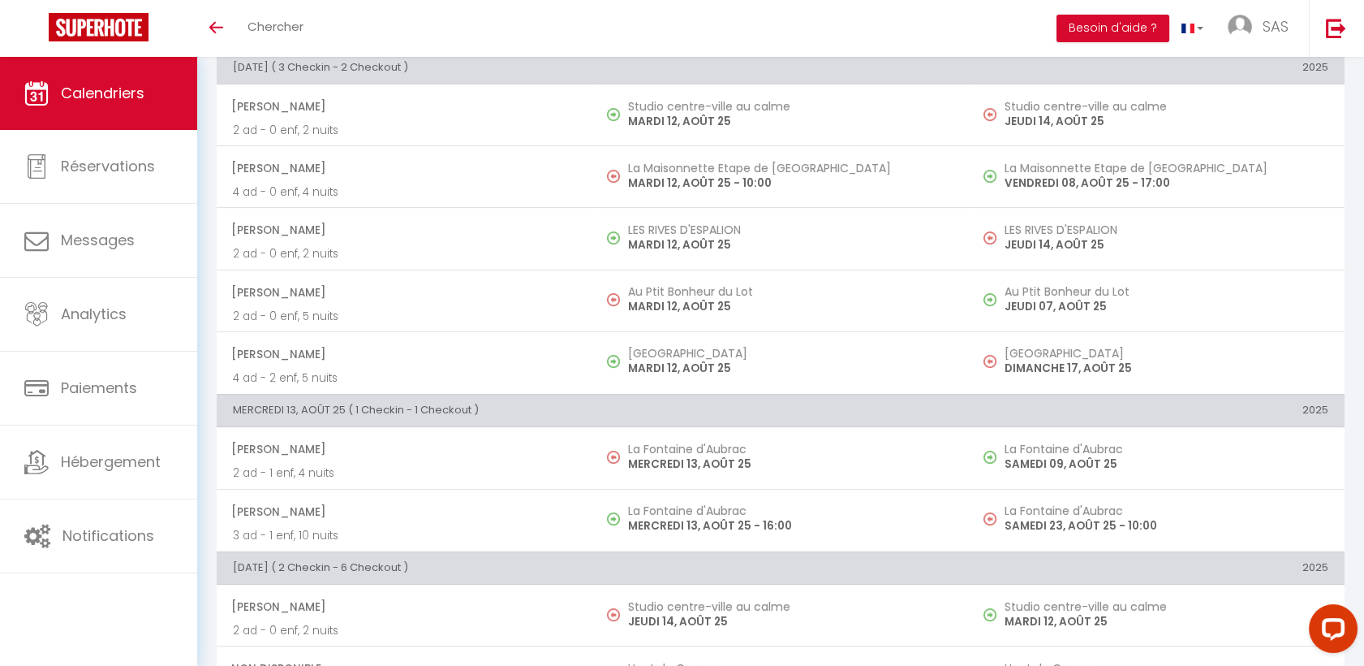
click at [355, 308] on p "2 ad - 0 enf, 5 nuits" at bounding box center [404, 316] width 343 height 17
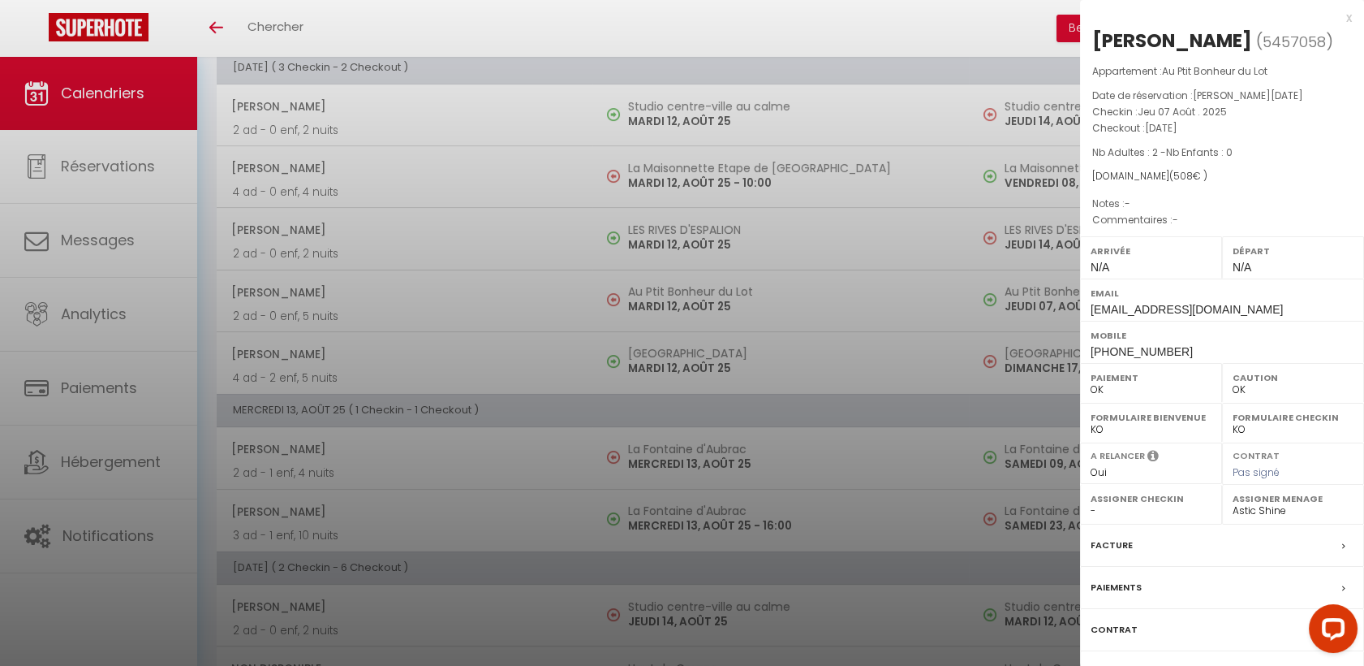
click at [355, 307] on div at bounding box center [682, 333] width 1364 height 666
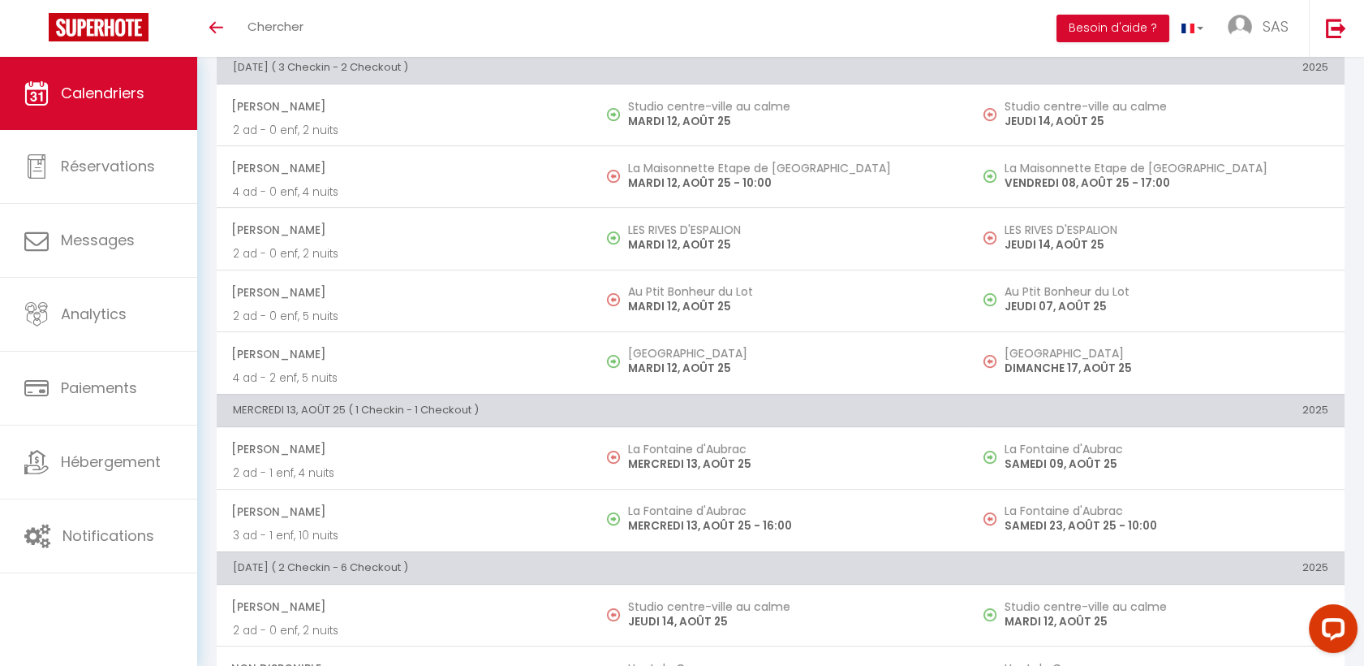
scroll to position [0, 0]
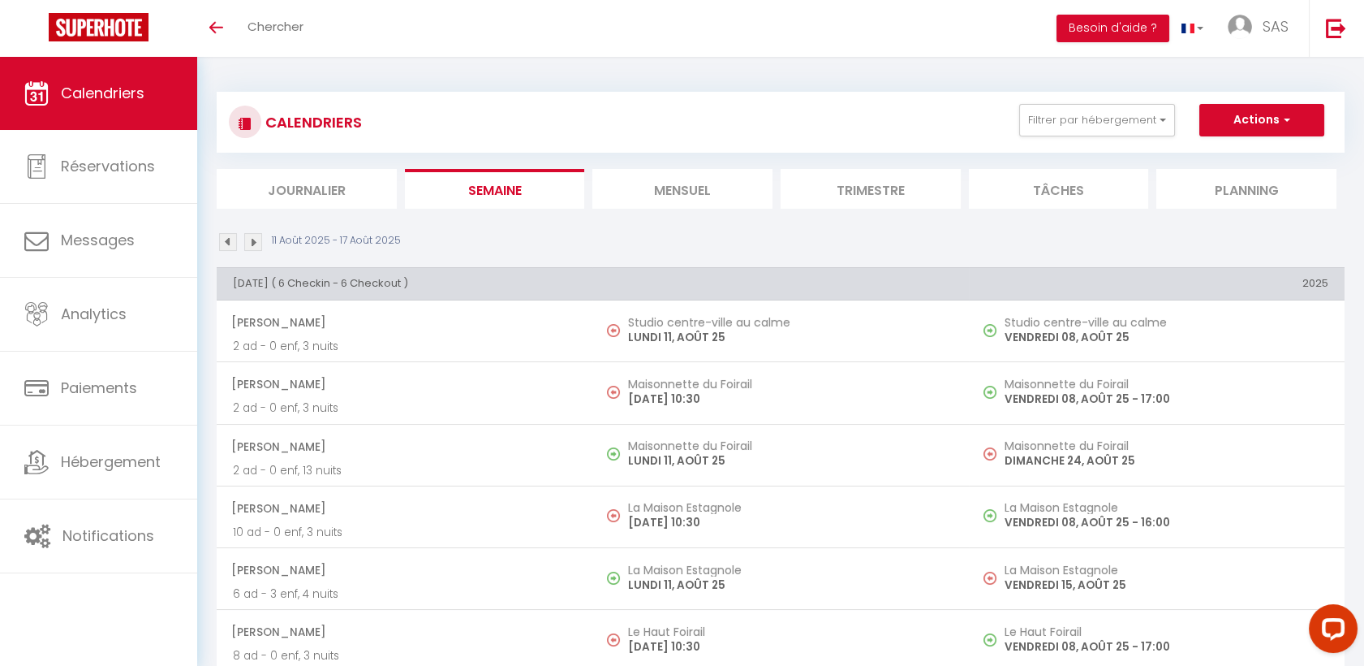
click at [674, 184] on li "Mensuel" at bounding box center [682, 189] width 180 height 40
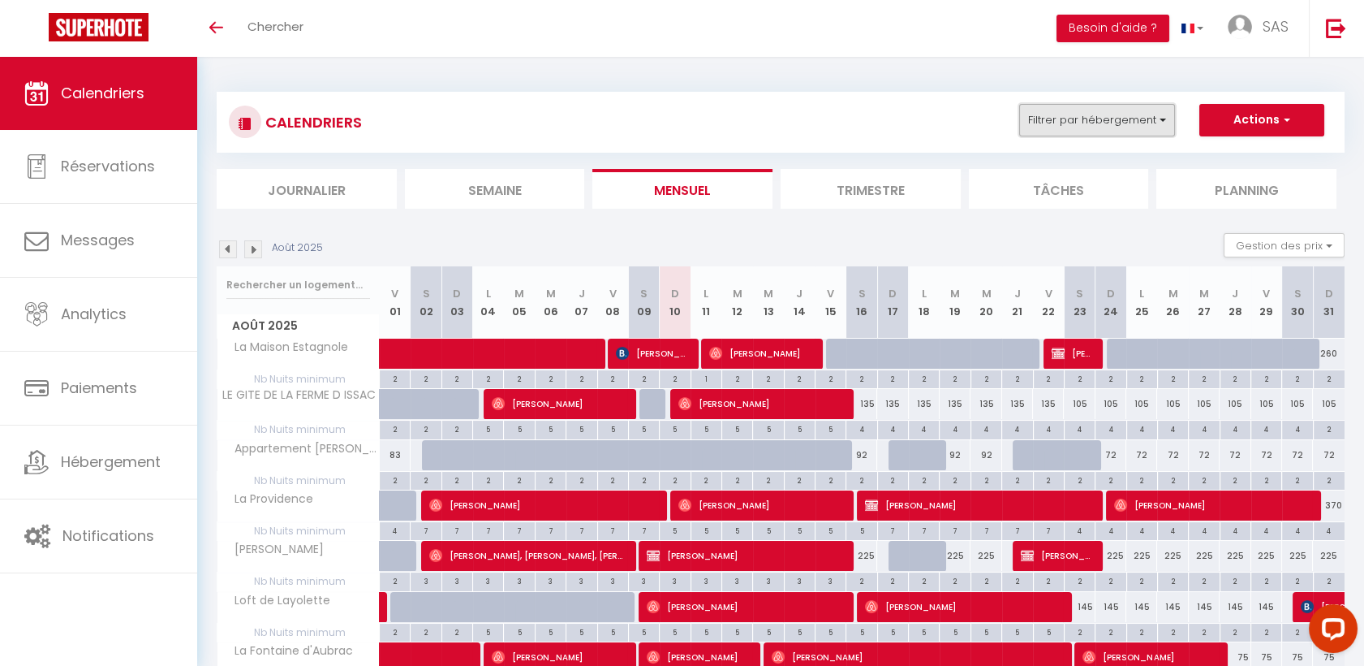
click at [1097, 113] on button "Filtrer par hébergement" at bounding box center [1097, 120] width 156 height 32
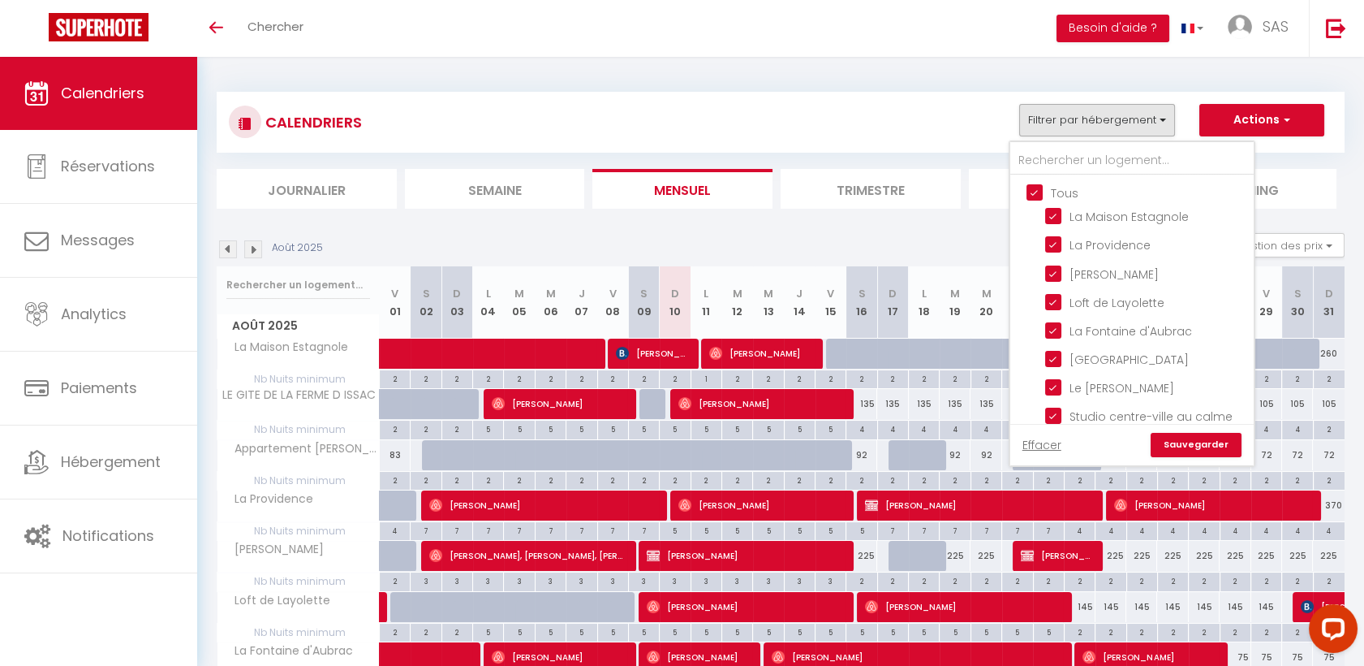
click at [1039, 186] on input "Tous" at bounding box center [1148, 191] width 243 height 16
checkbox input "false"
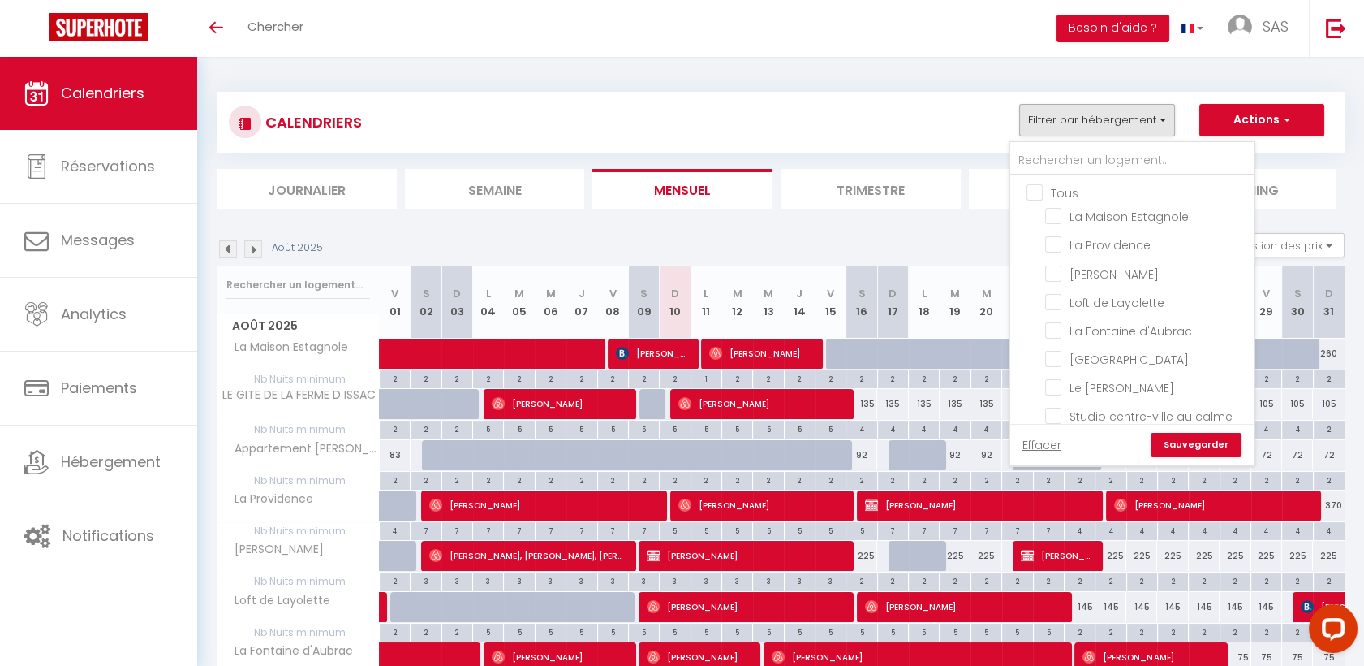
checkbox input "false"
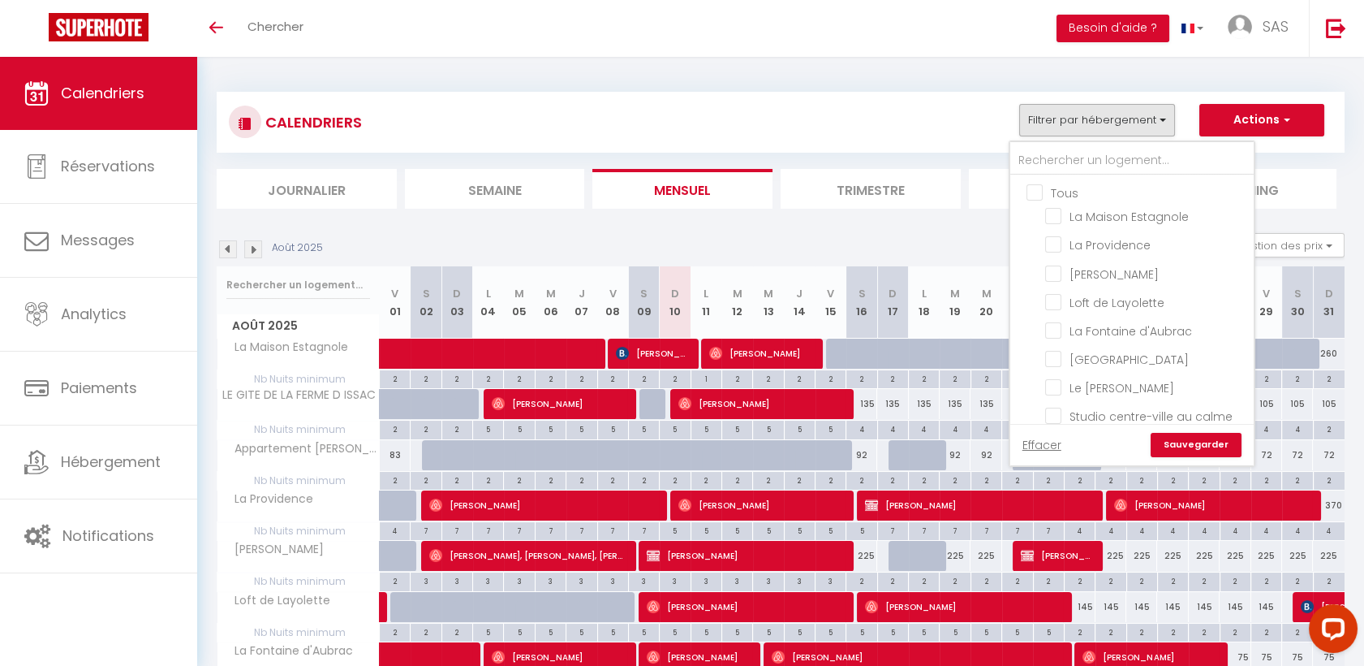
checkbox input "false"
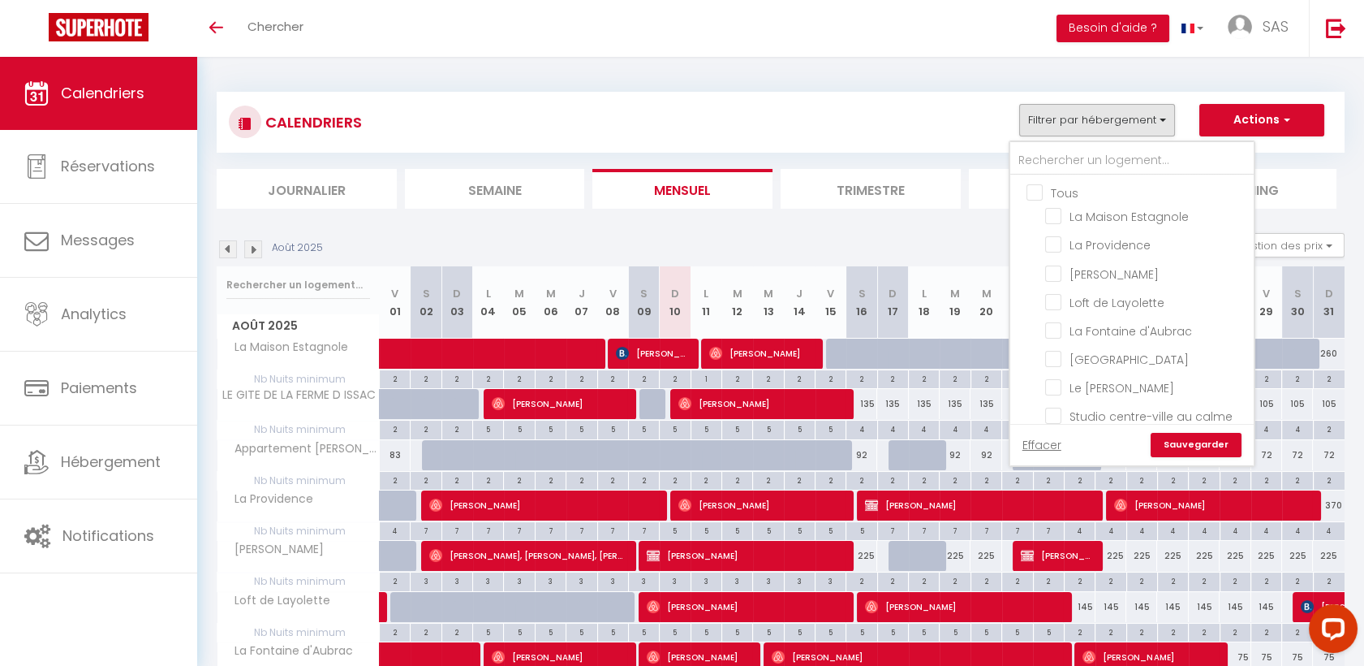
checkbox input "false"
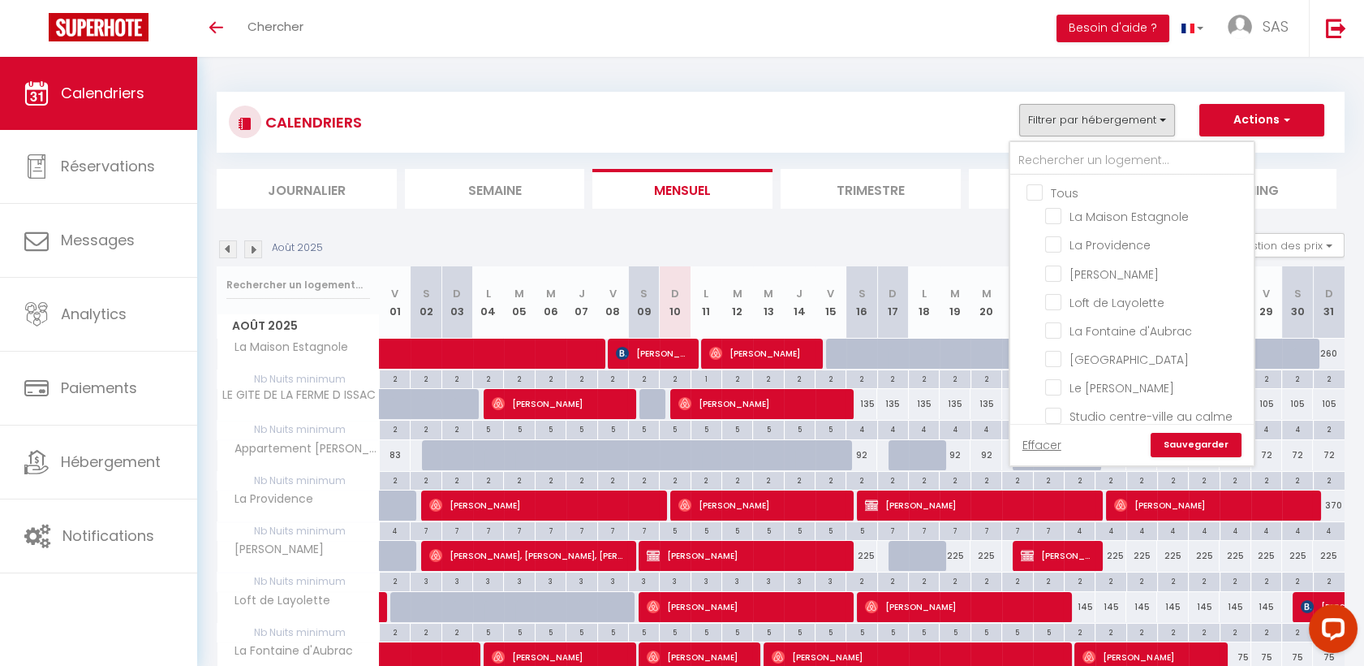
checkbox input "false"
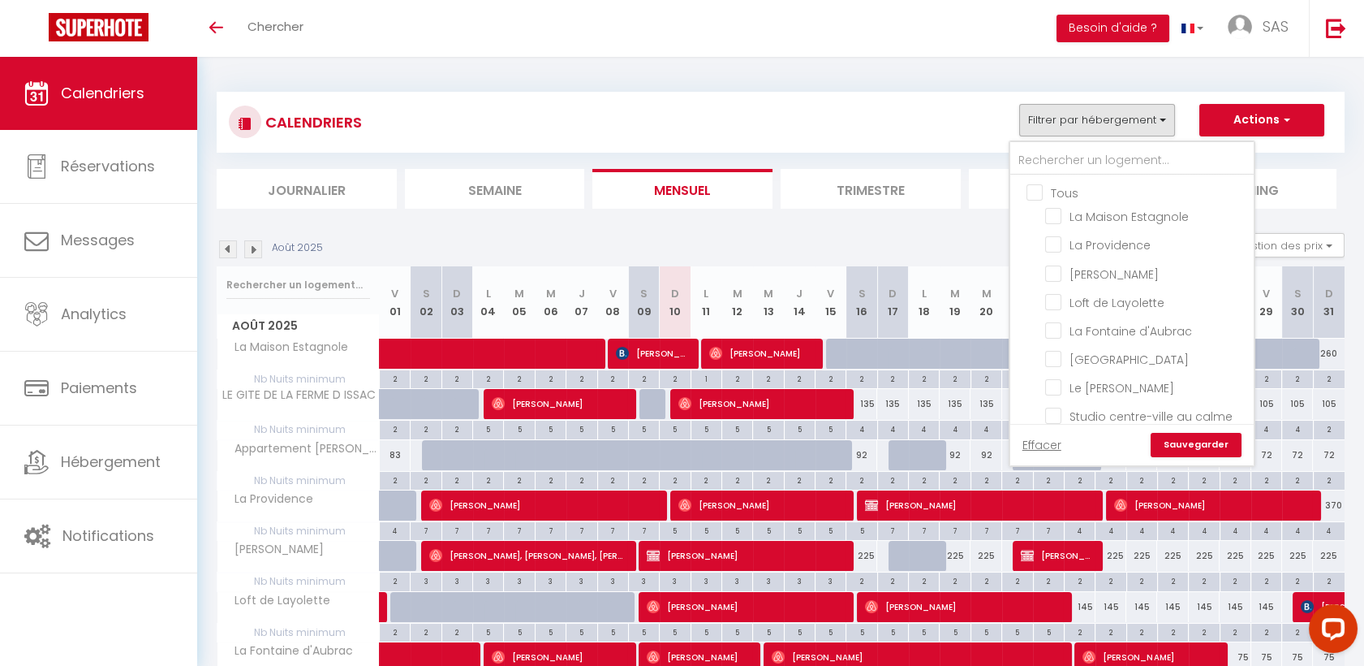
checkbox input "false"
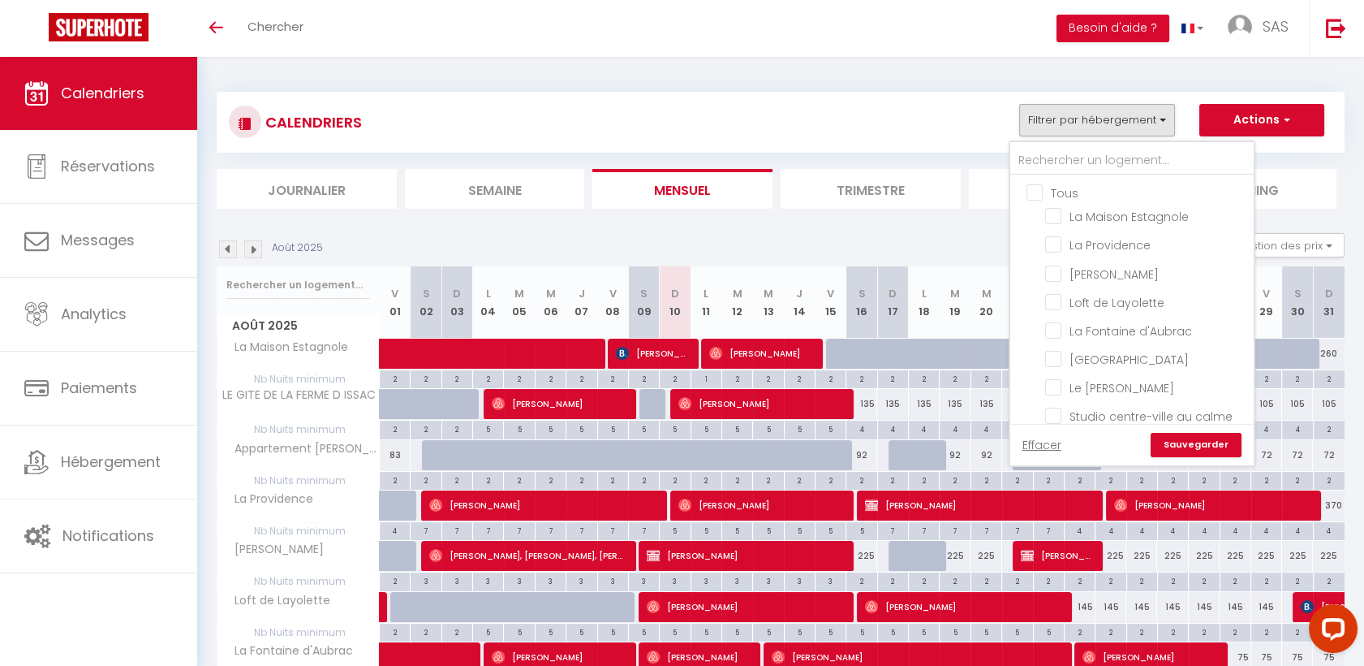
checkbox input "false"
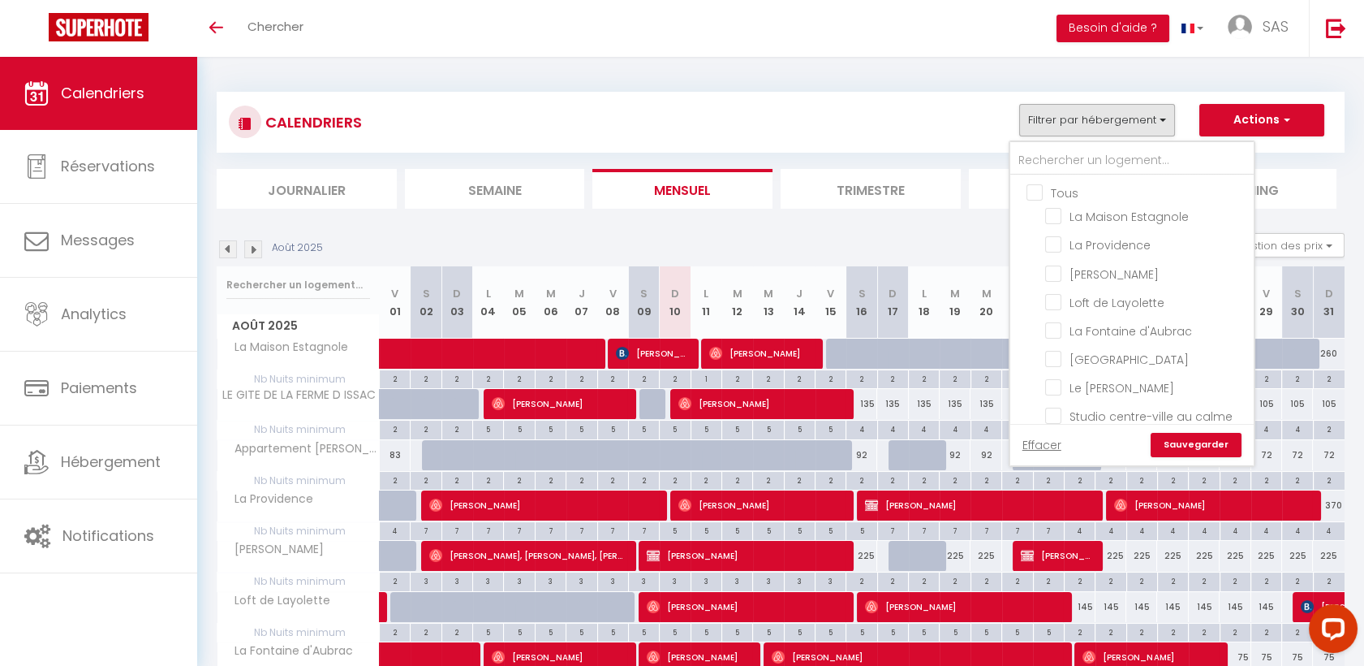
checkbox input "false"
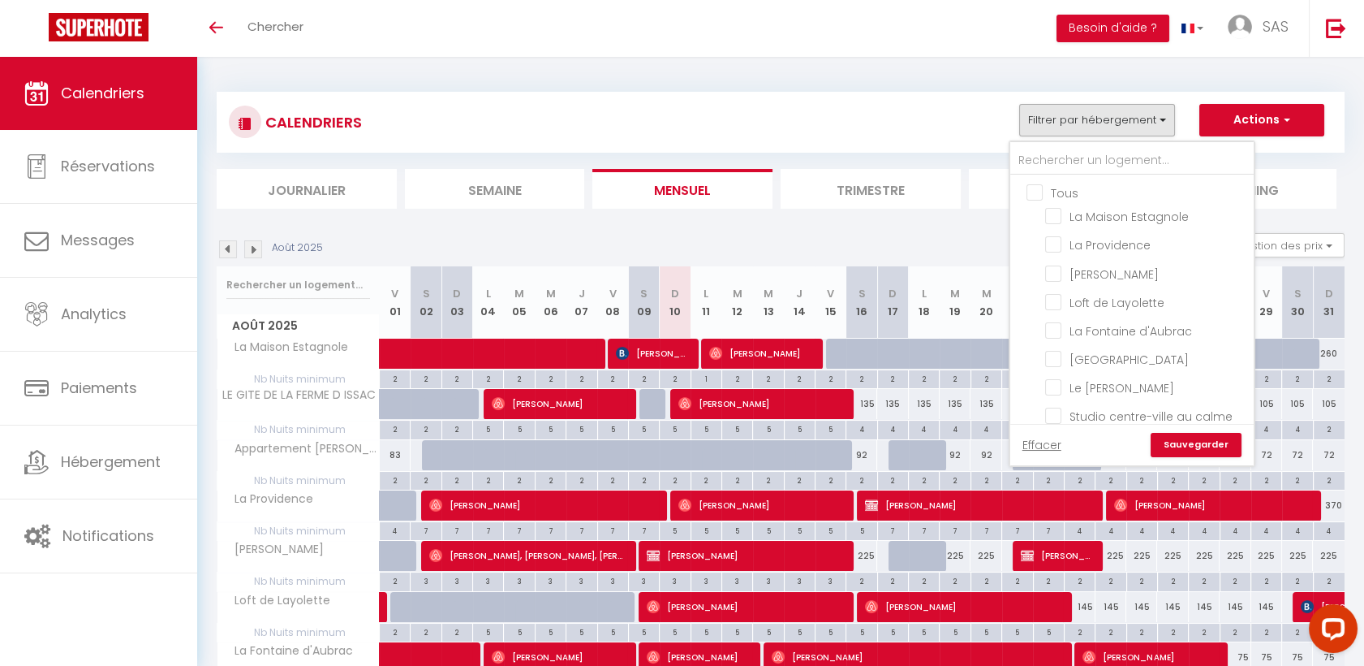
checkbox input "false"
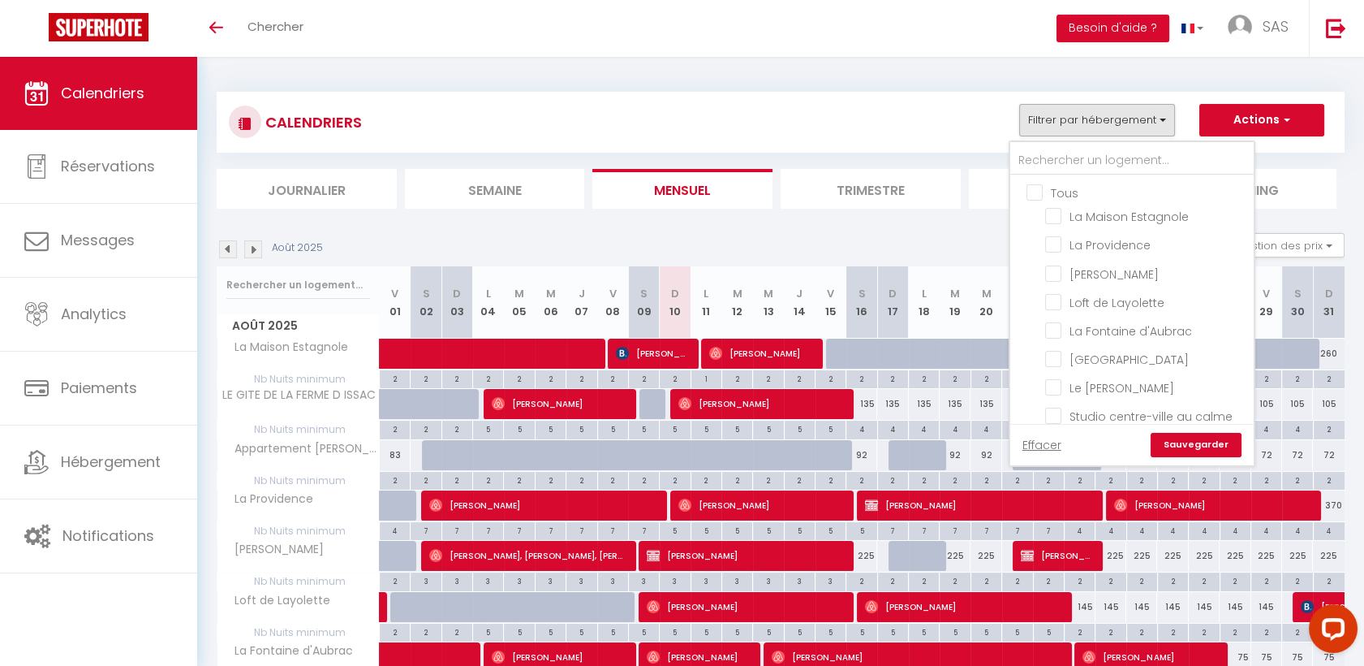
checkbox input "false"
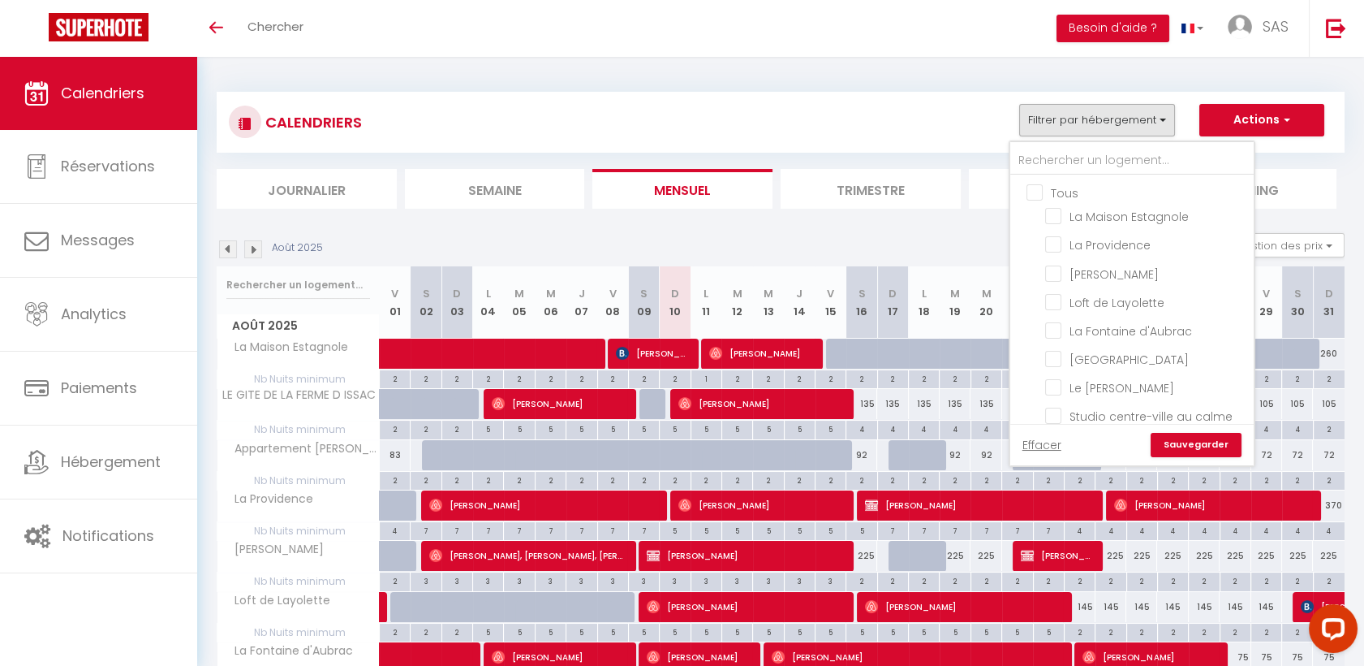
checkbox input "false"
click at [1053, 157] on input "text" at bounding box center [1131, 160] width 243 height 29
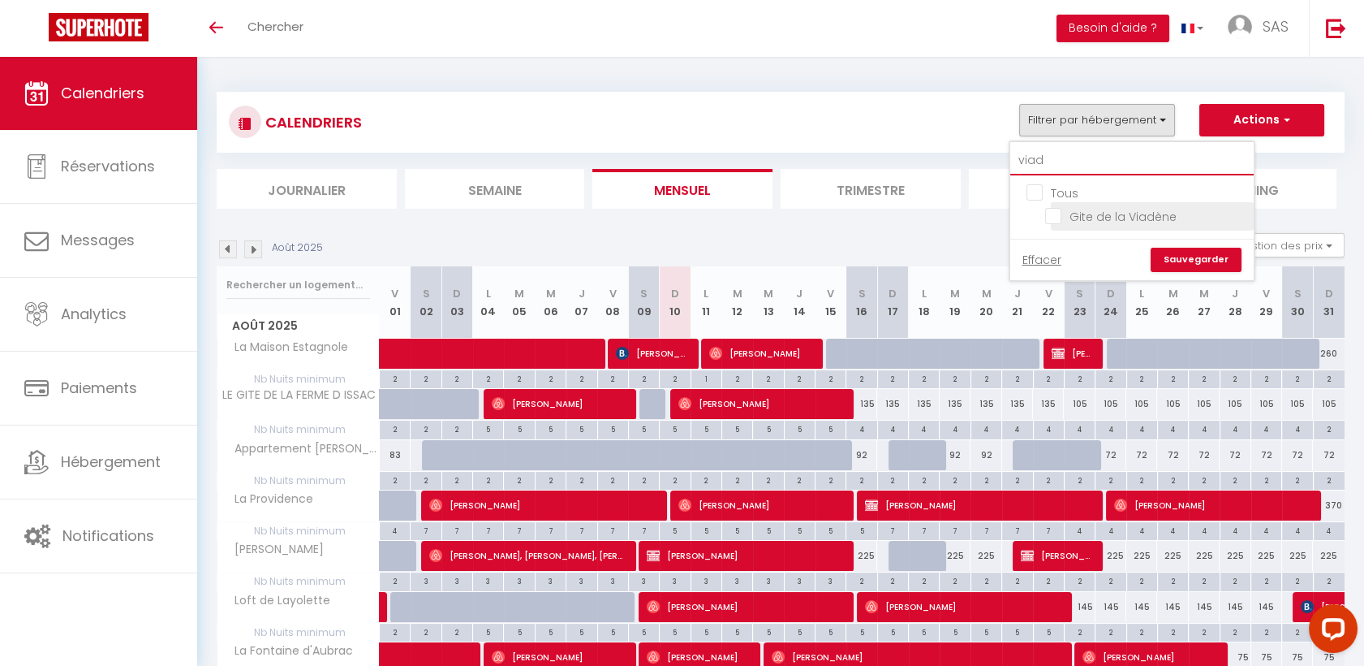
type input "viad"
click at [1070, 209] on input "Gite de la Viadène" at bounding box center [1146, 215] width 203 height 16
checkbox input "true"
click at [1182, 252] on link "Sauvegarder" at bounding box center [1196, 260] width 91 height 24
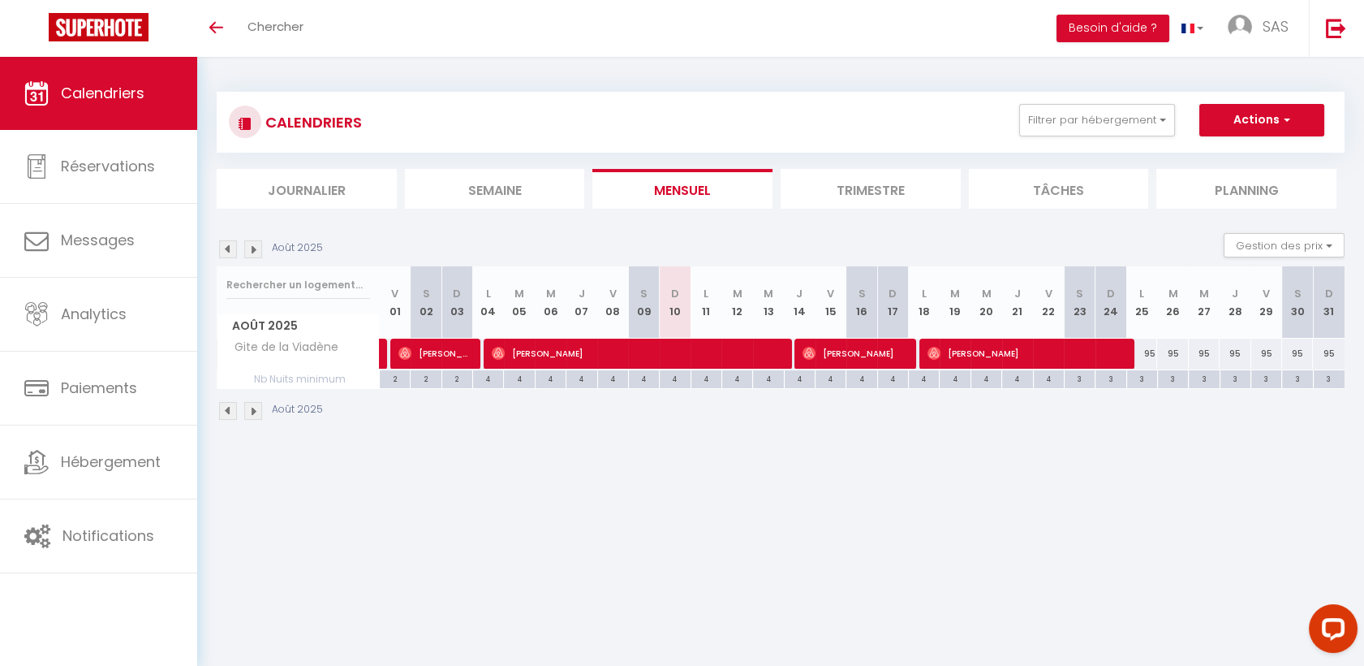
click at [233, 249] on img at bounding box center [228, 249] width 18 height 18
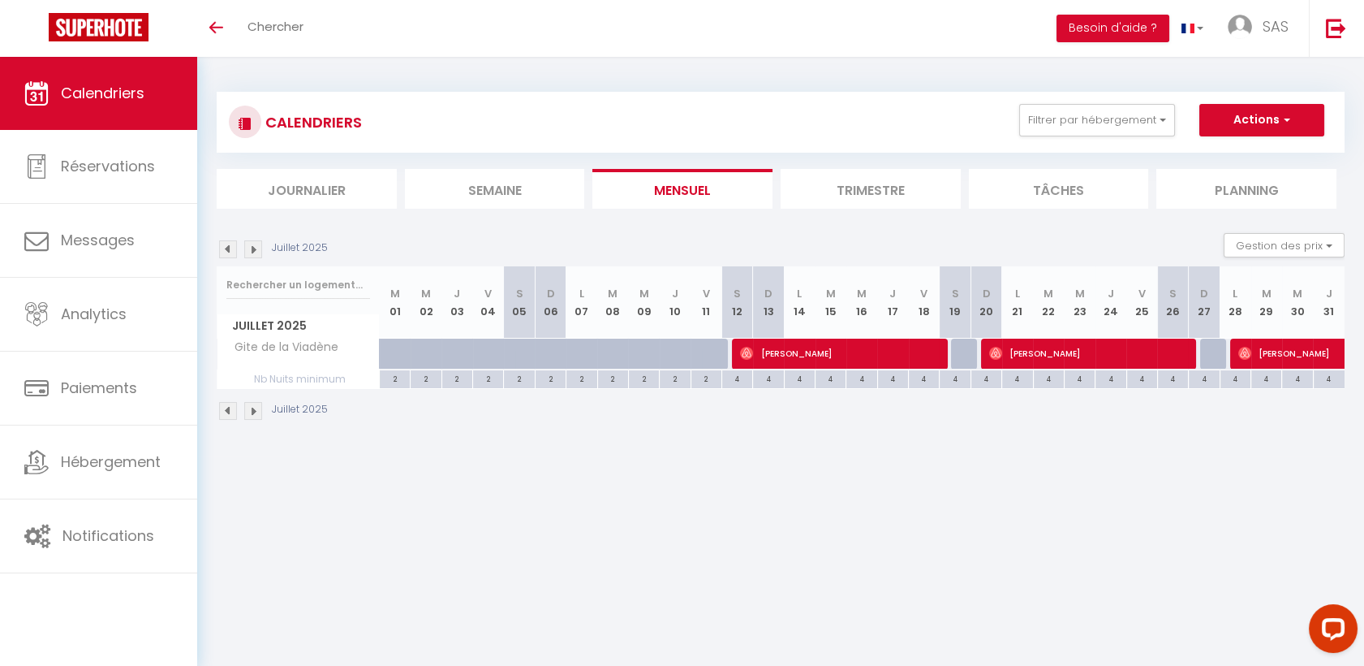
click at [257, 247] on img at bounding box center [253, 249] width 18 height 18
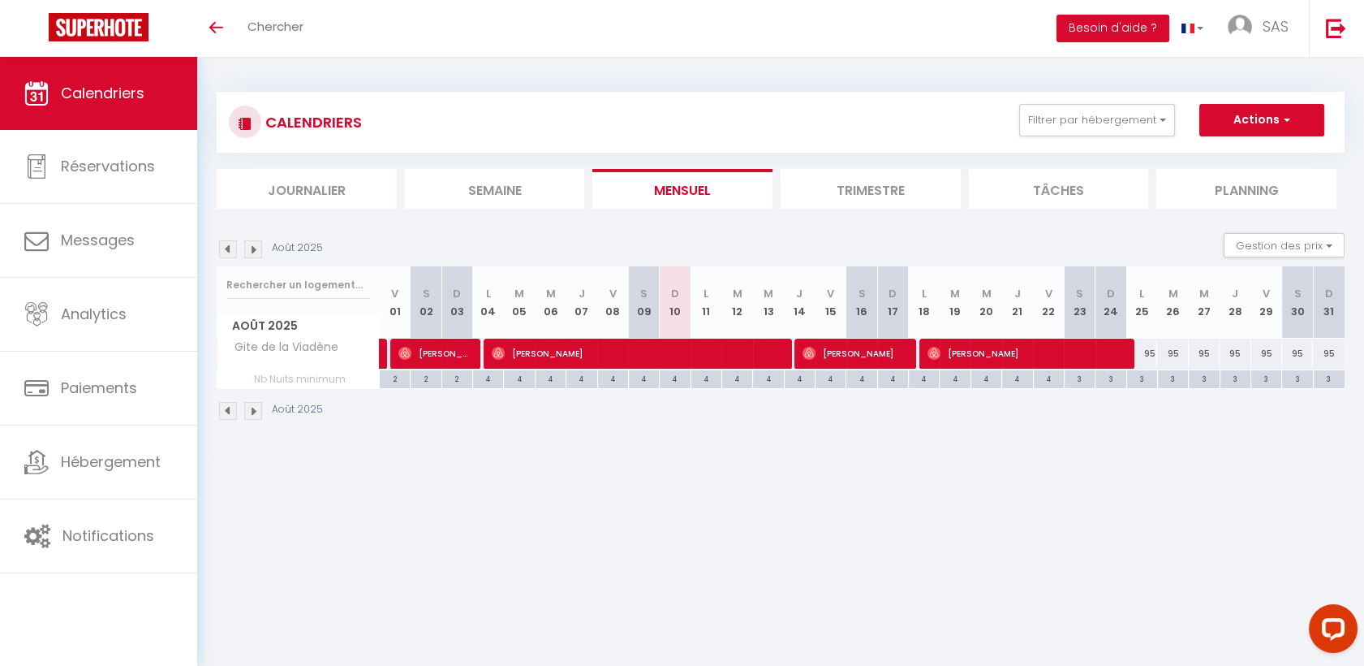
click at [257, 247] on img at bounding box center [253, 249] width 18 height 18
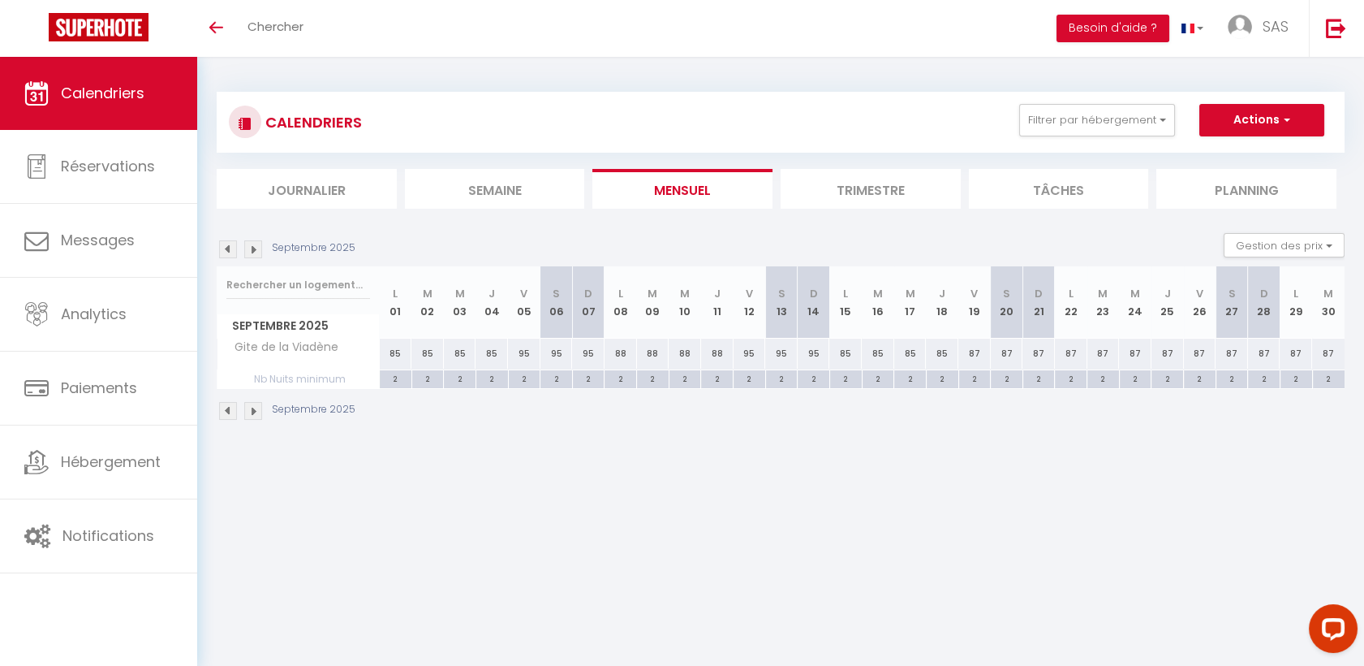
click at [257, 247] on img at bounding box center [253, 249] width 18 height 18
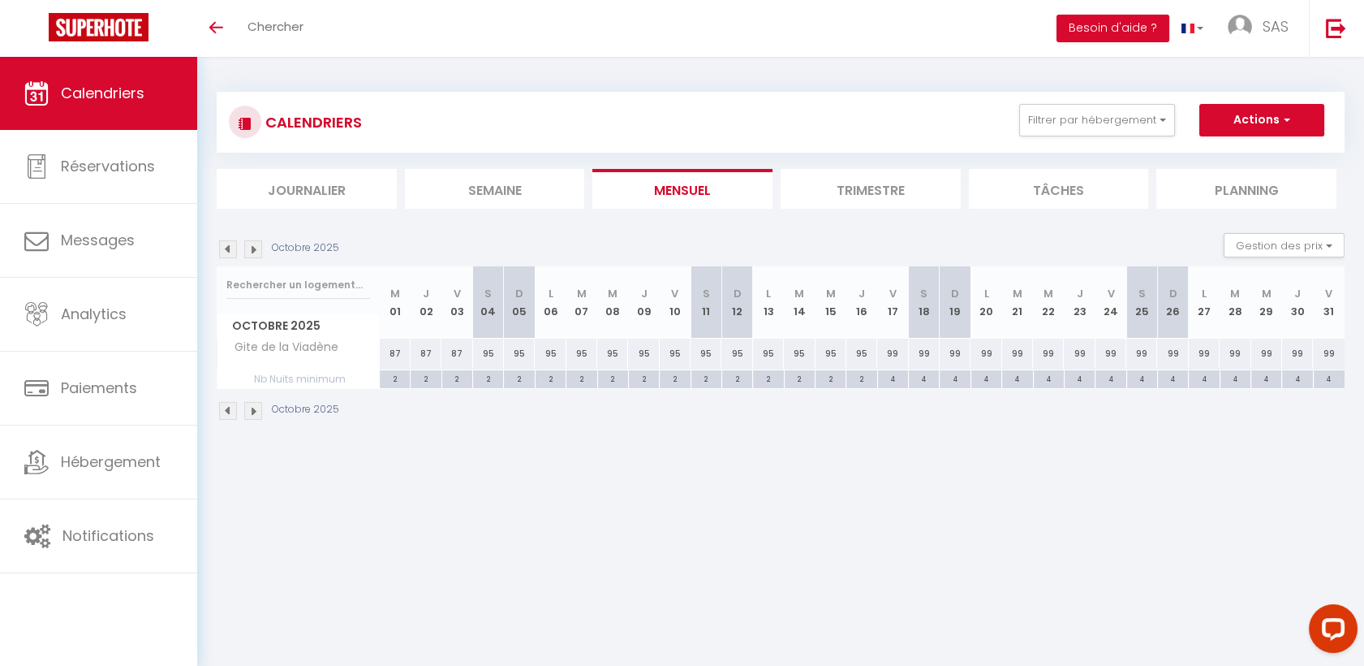
click at [234, 246] on img at bounding box center [228, 249] width 18 height 18
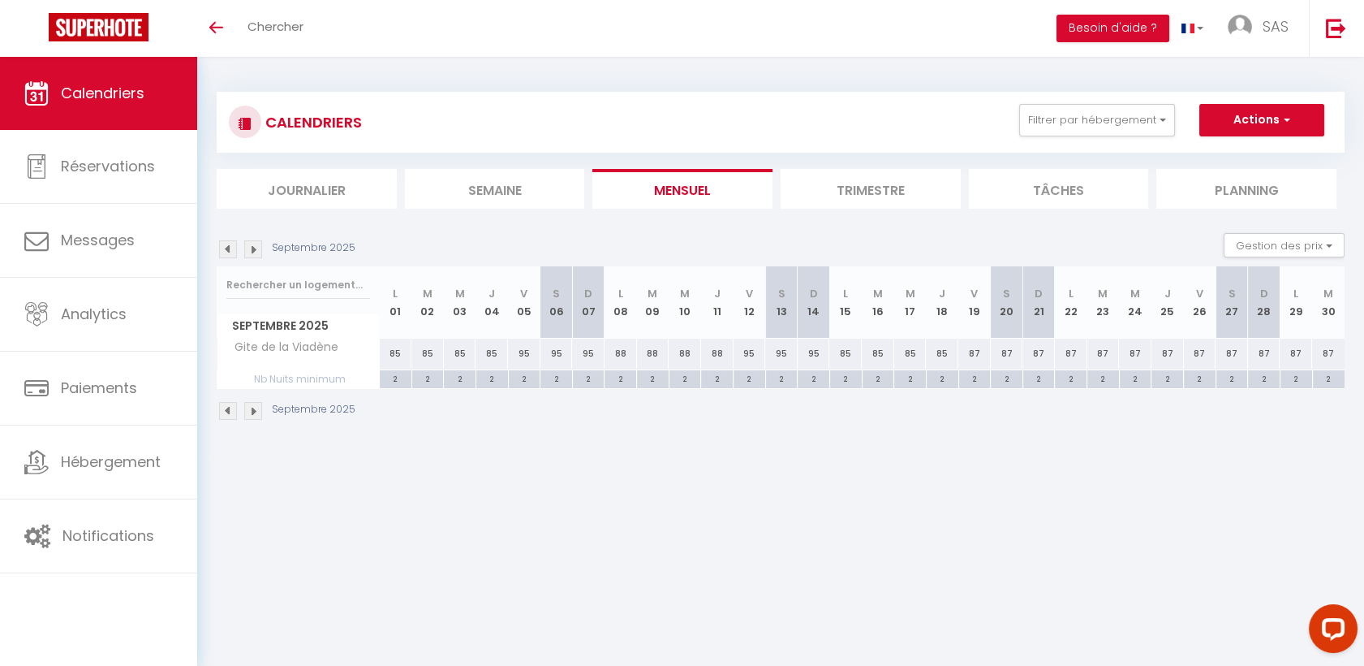
click at [234, 246] on img at bounding box center [228, 249] width 18 height 18
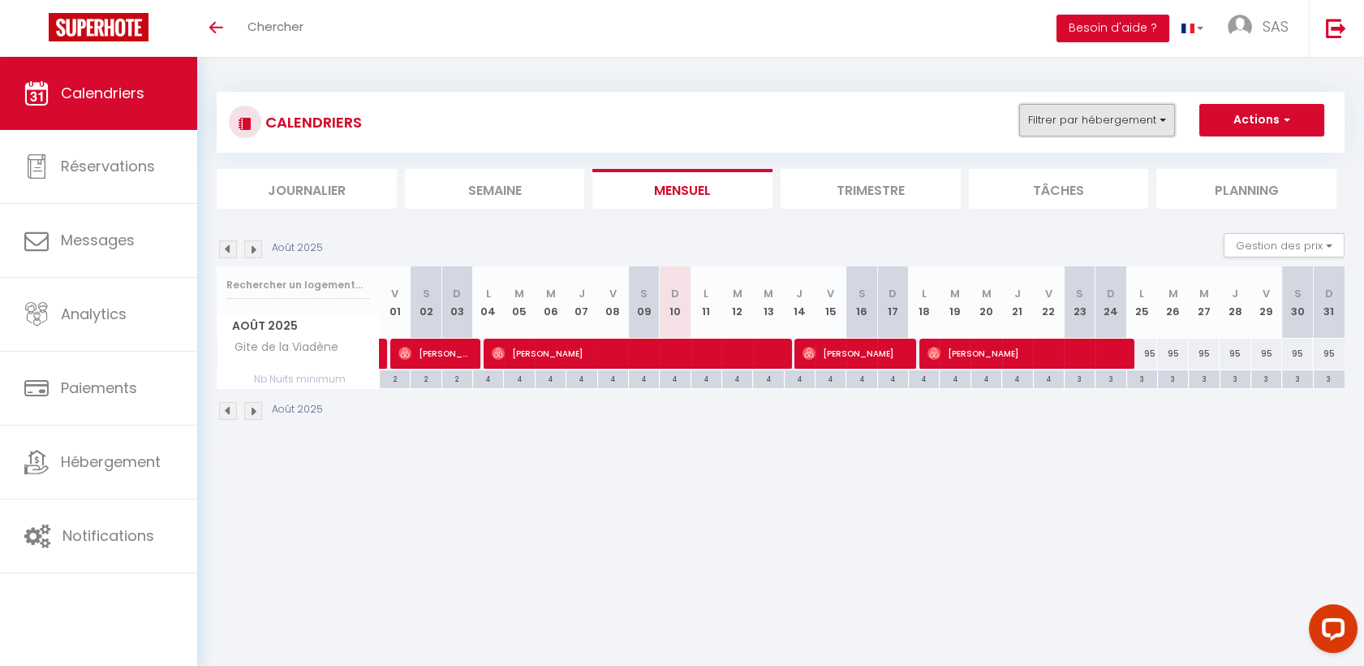
click at [1039, 112] on button "Filtrer par hébergement" at bounding box center [1097, 120] width 156 height 32
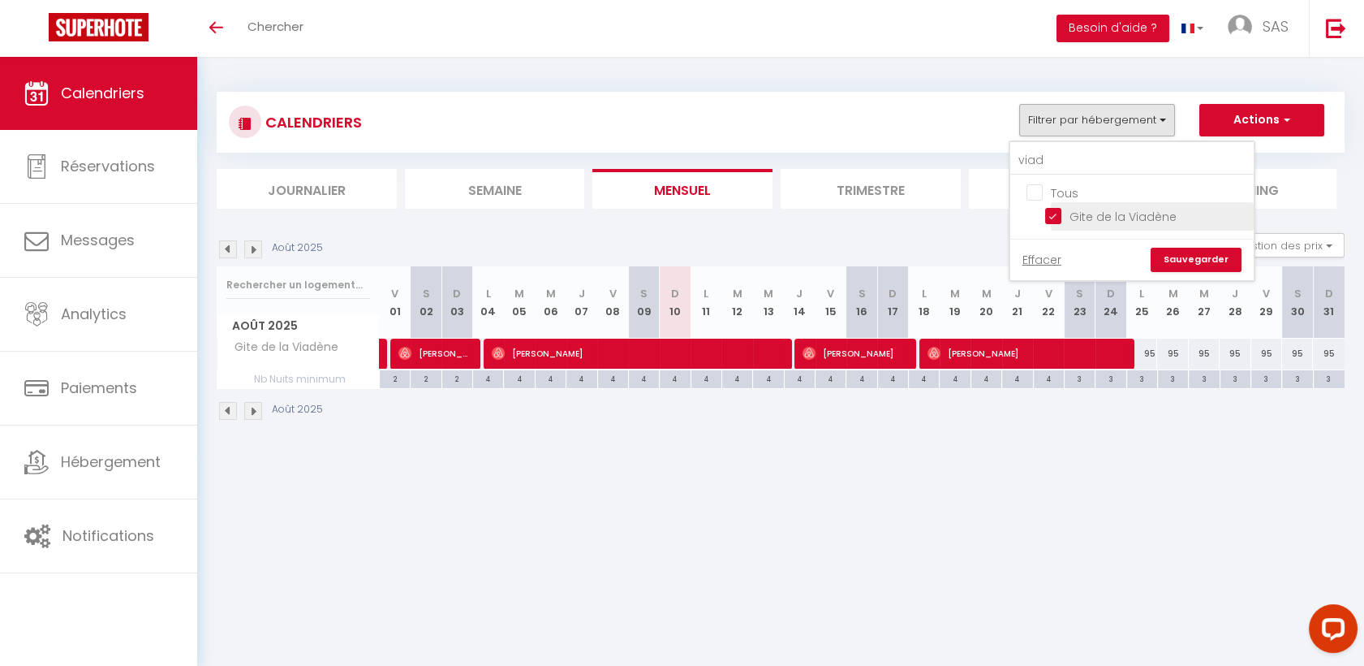
click at [1052, 207] on input "Gite de la Viadène" at bounding box center [1146, 215] width 203 height 16
checkbox input "false"
click at [1233, 251] on link "Sauvegarder" at bounding box center [1196, 260] width 91 height 24
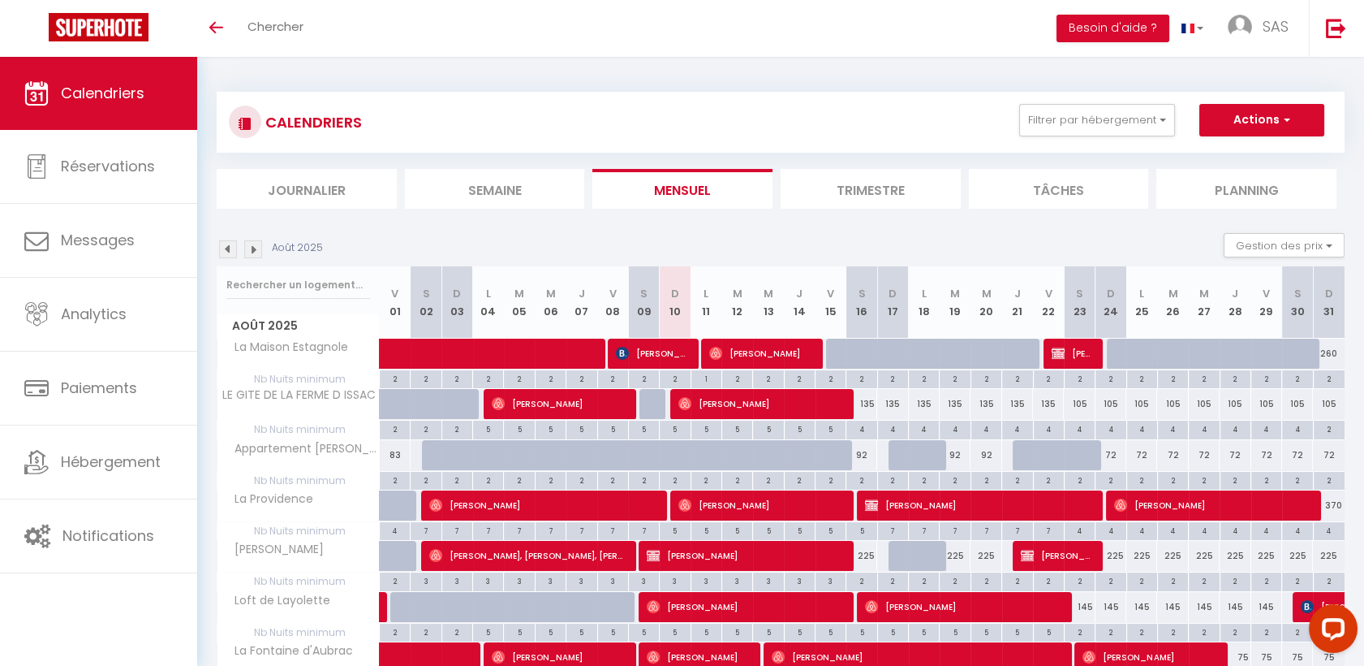
click at [526, 177] on li "Semaine" at bounding box center [495, 189] width 180 height 40
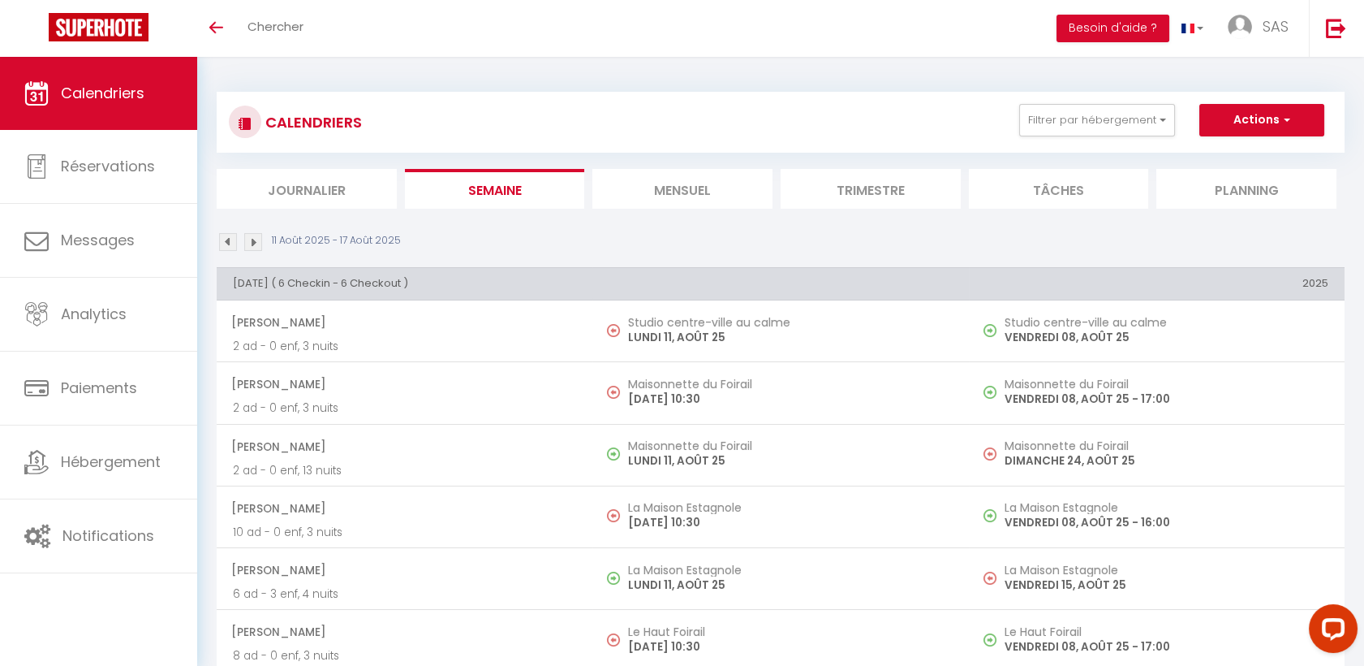
click at [227, 238] on img at bounding box center [228, 242] width 18 height 18
click at [256, 245] on img at bounding box center [253, 242] width 18 height 18
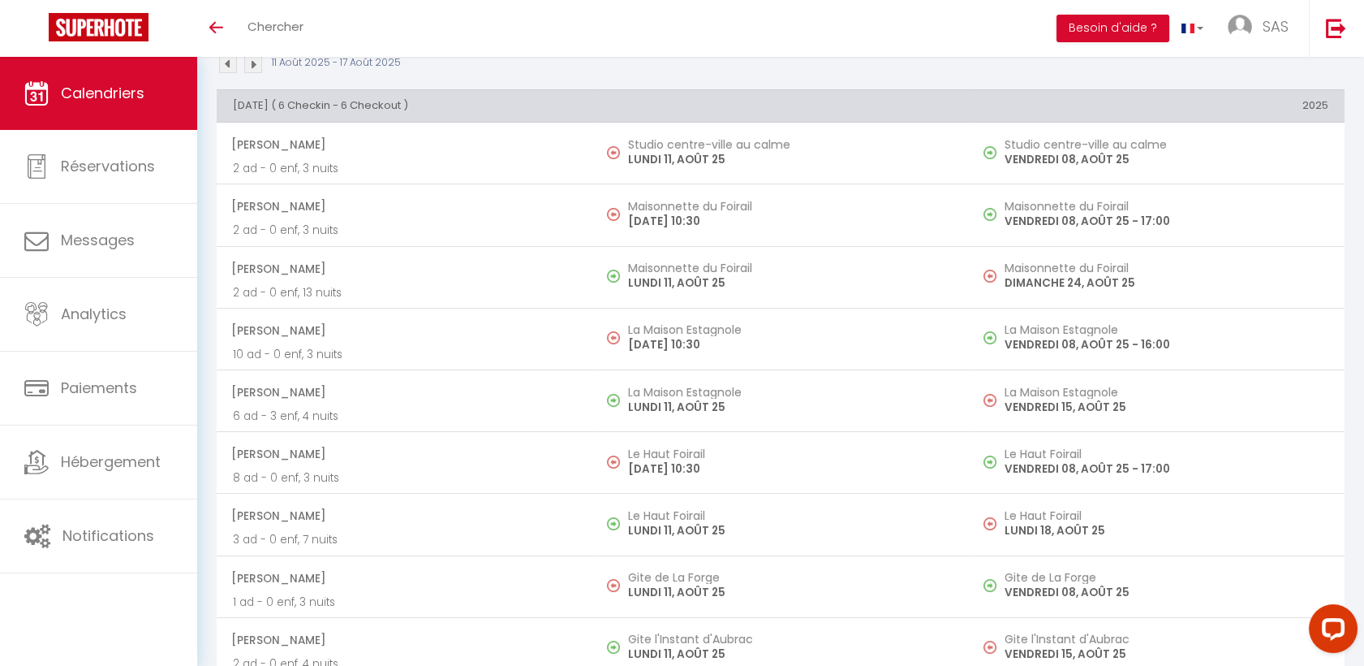
scroll to position [180, 0]
click at [227, 67] on img at bounding box center [228, 62] width 18 height 18
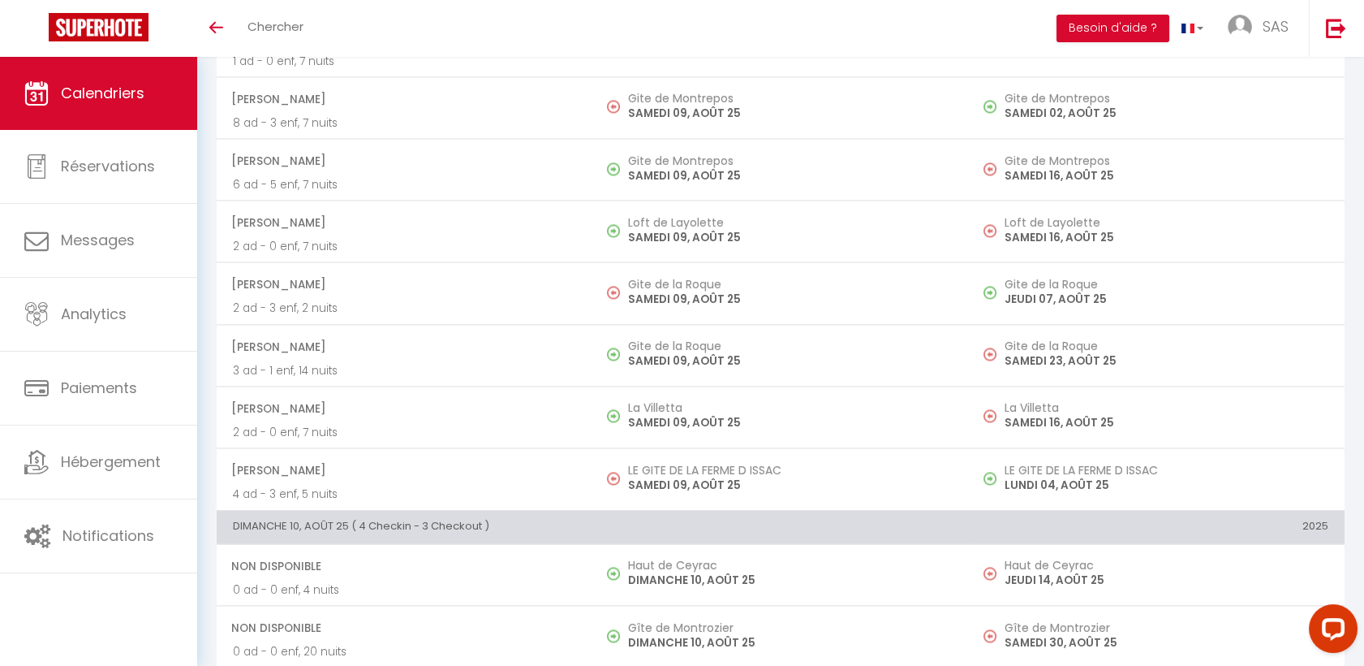
scroll to position [5474, 0]
